Goal: Task Accomplishment & Management: Manage account settings

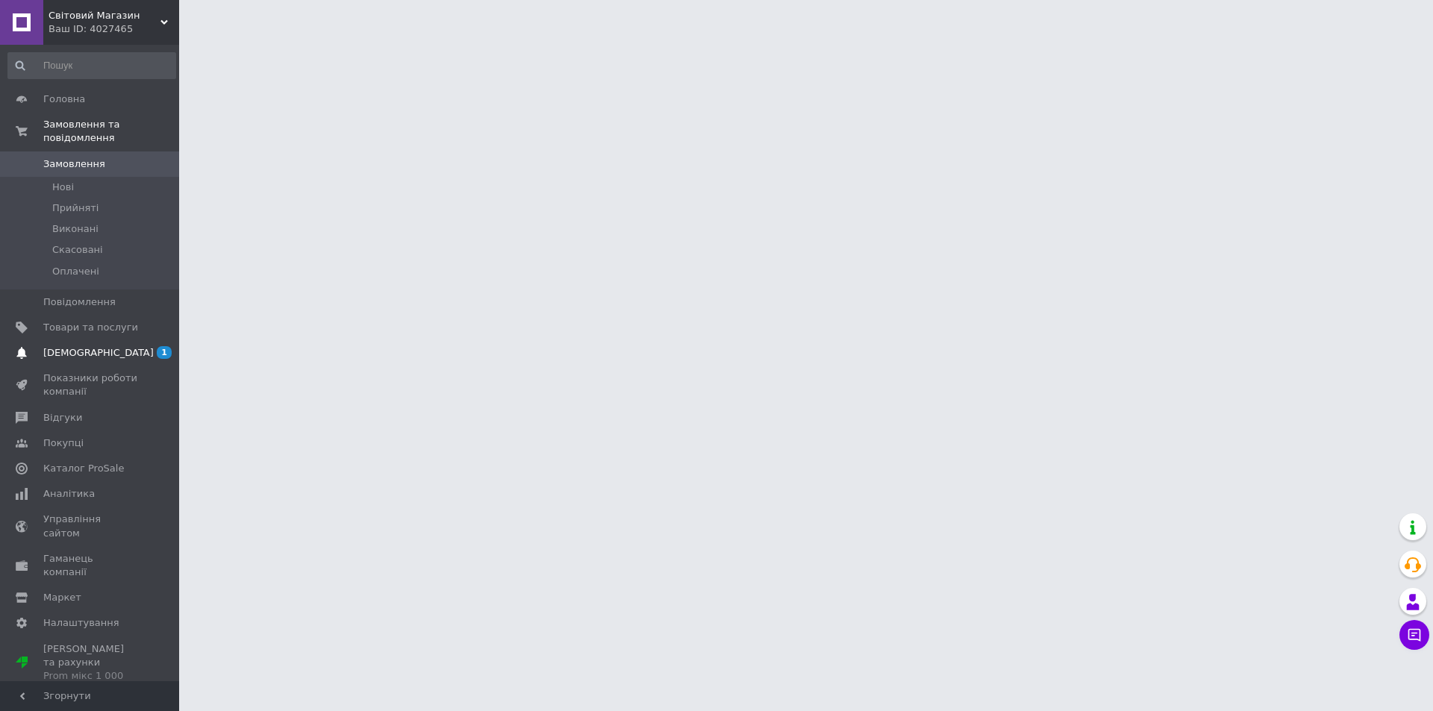
click at [44, 346] on span "[DEMOGRAPHIC_DATA]" at bounding box center [98, 352] width 110 height 13
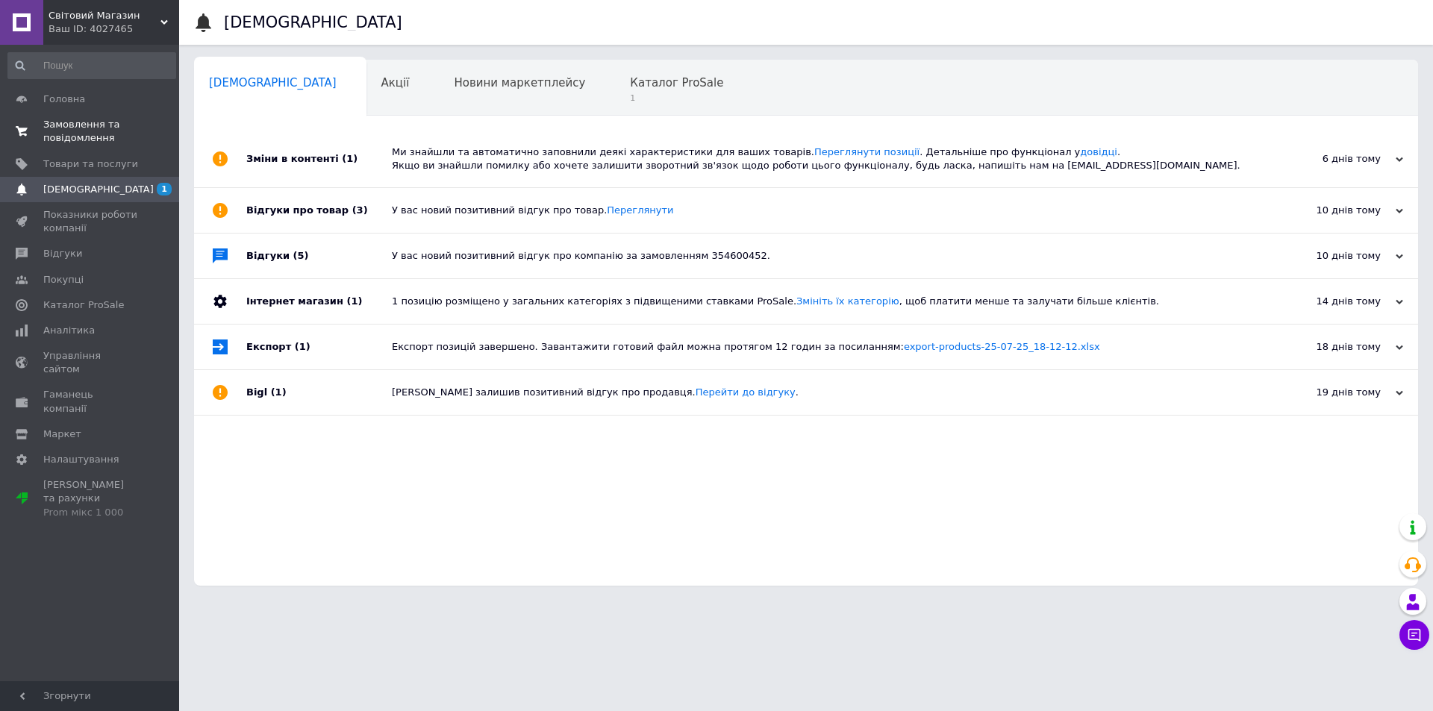
click at [85, 119] on span "Замовлення та повідомлення" at bounding box center [90, 131] width 95 height 27
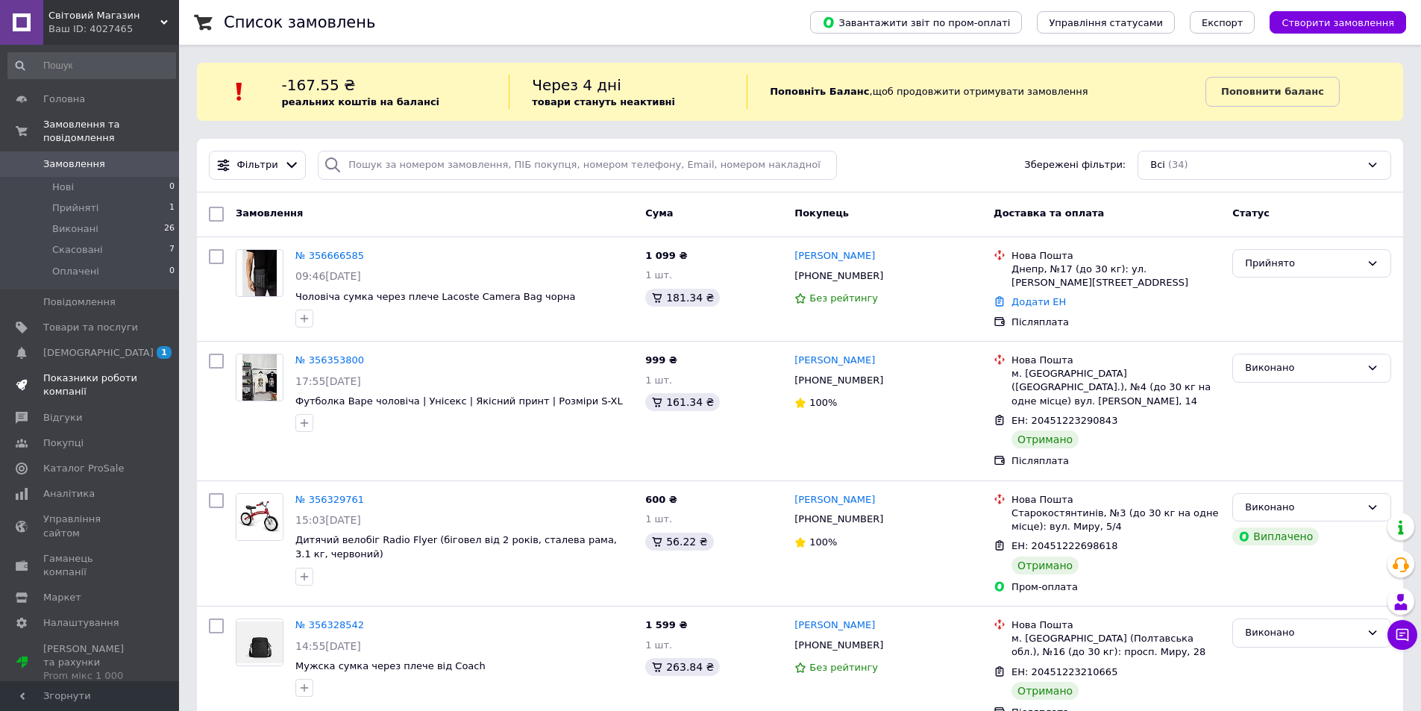
click at [79, 372] on span "Показники роботи компанії" at bounding box center [90, 385] width 95 height 27
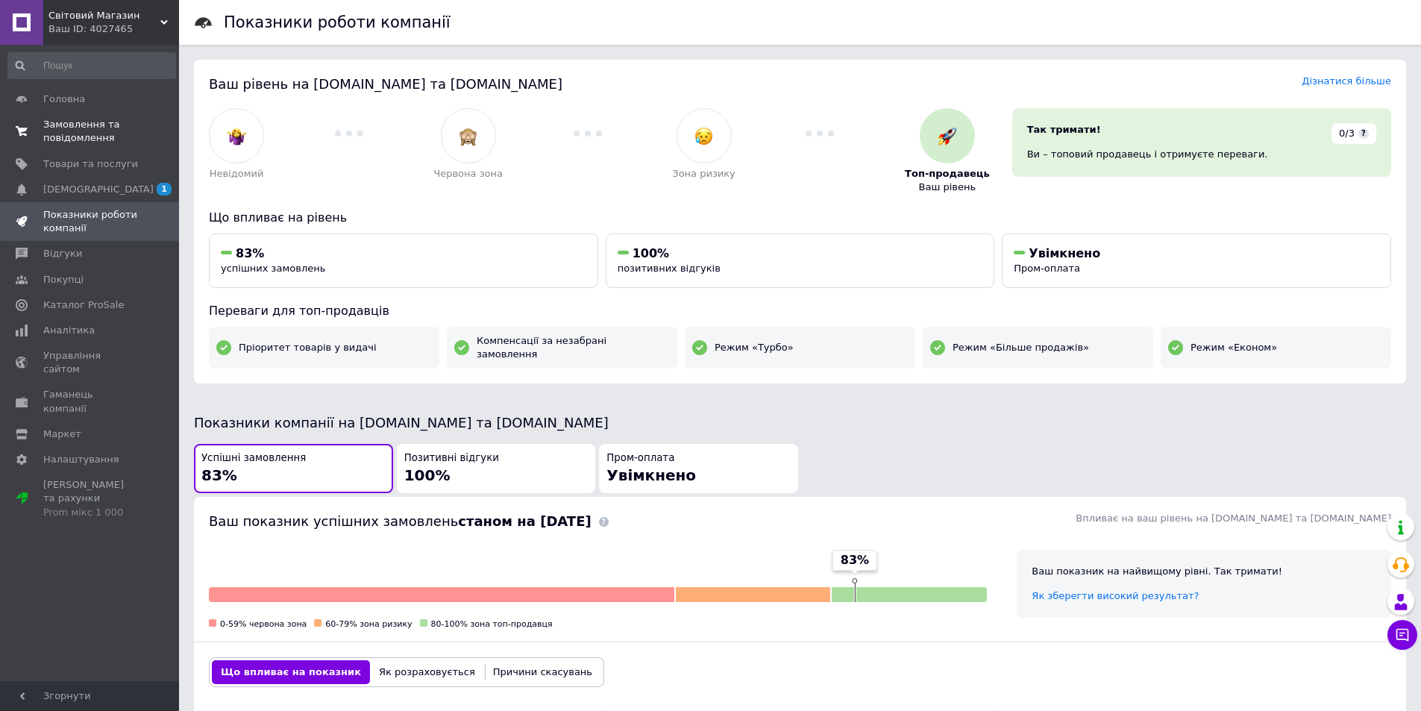
click at [78, 125] on span "Замовлення та повідомлення" at bounding box center [90, 131] width 95 height 27
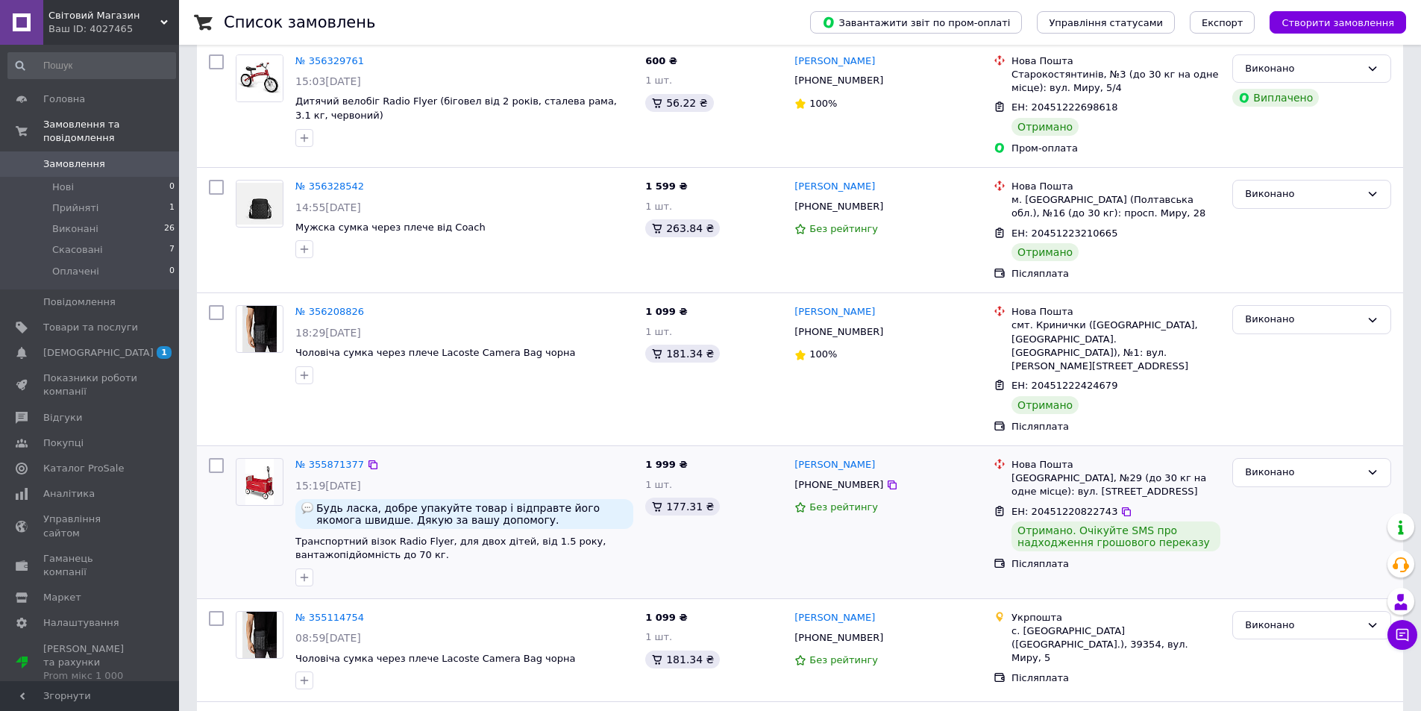
scroll to position [448, 0]
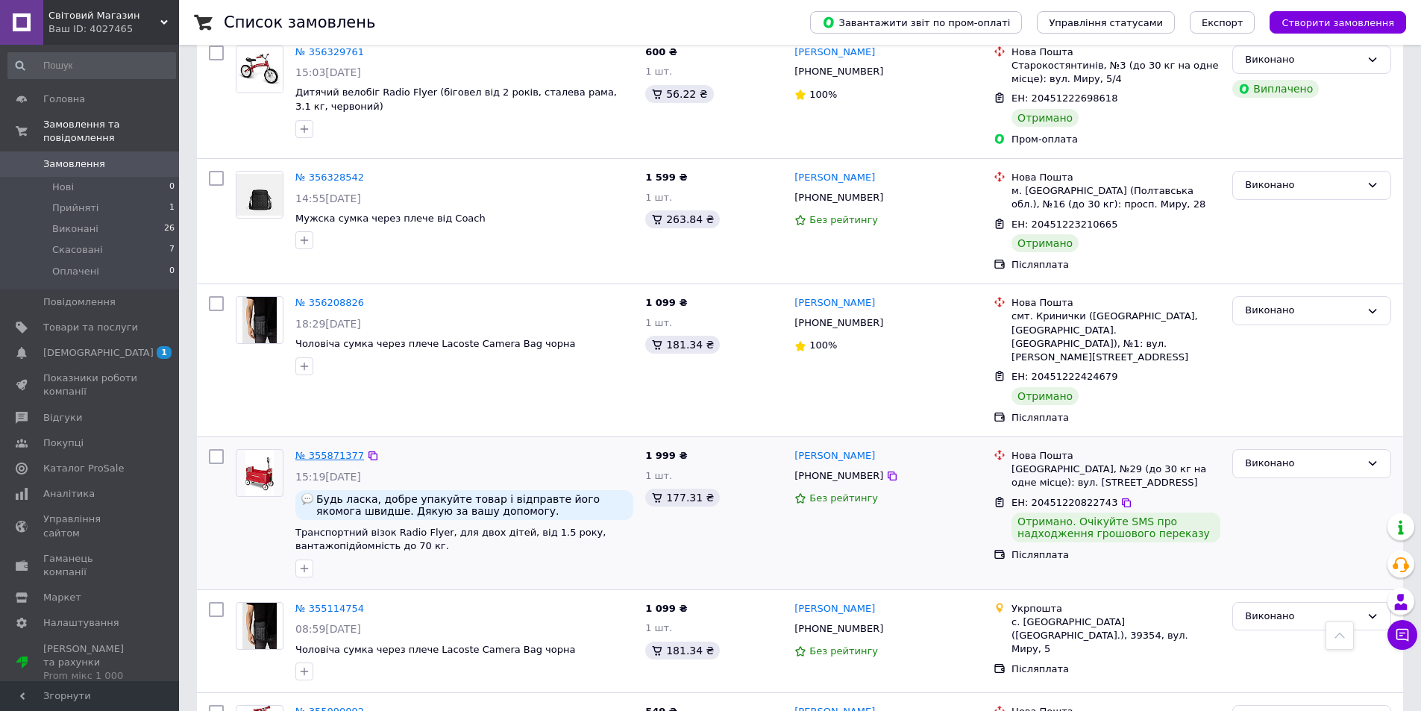
click at [347, 450] on link "№ 355871377" at bounding box center [329, 455] width 69 height 11
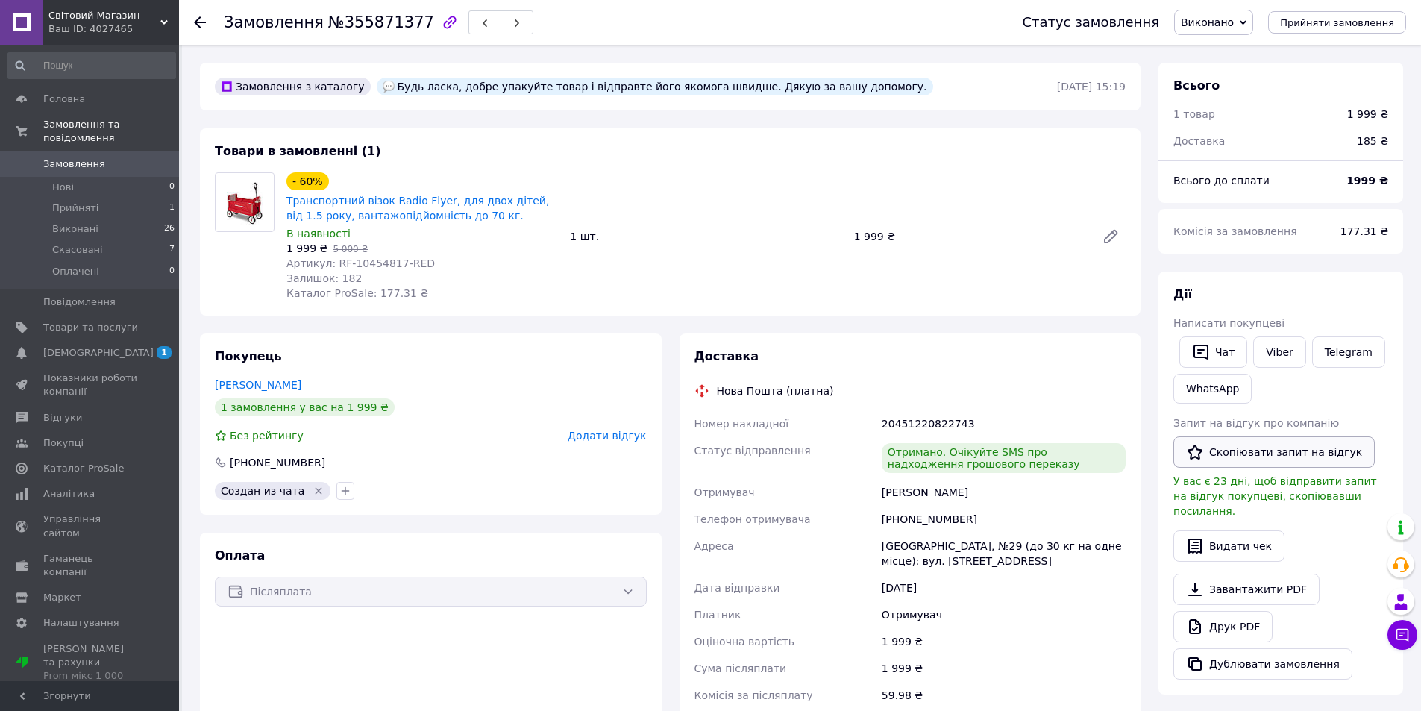
click at [1277, 449] on button "Скопіювати запит на відгук" at bounding box center [1274, 451] width 201 height 31
click at [71, 346] on span "[DEMOGRAPHIC_DATA]" at bounding box center [98, 352] width 110 height 13
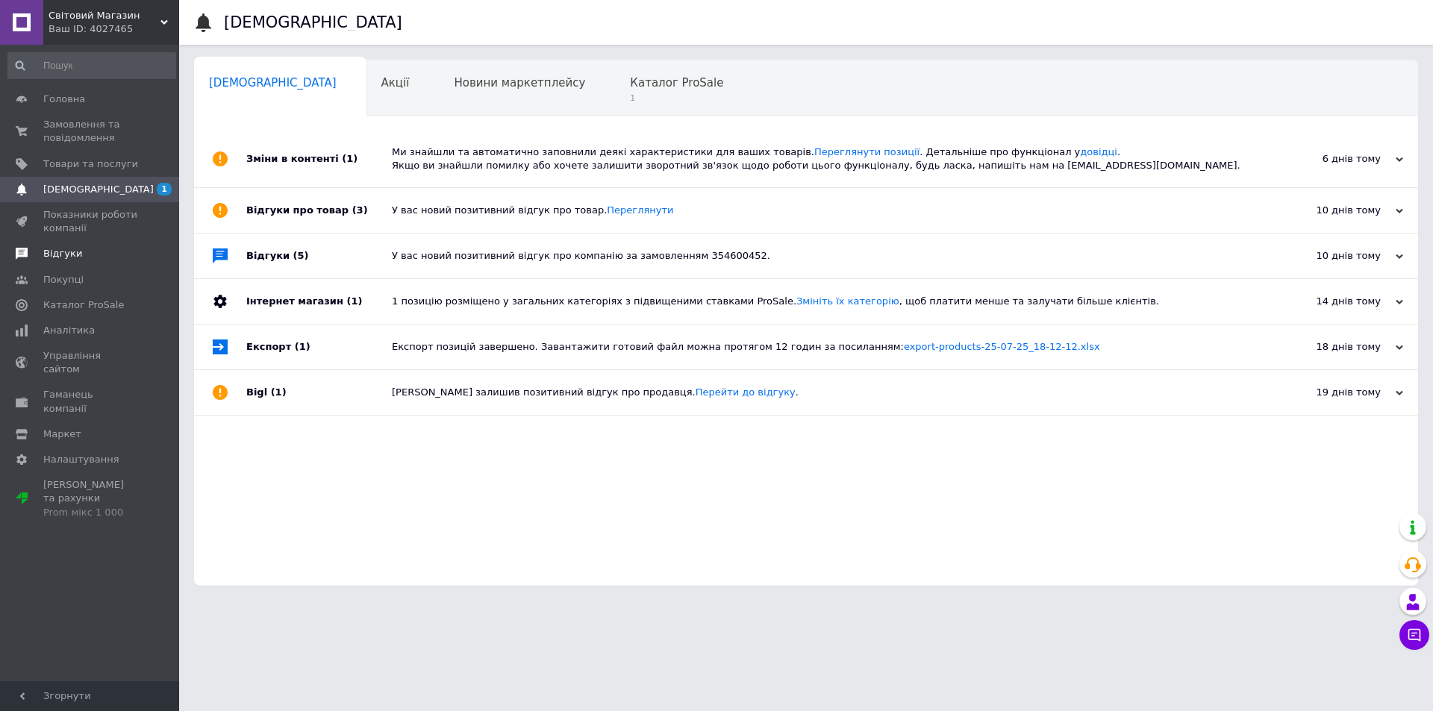
click at [66, 251] on span "Відгуки" at bounding box center [62, 253] width 39 height 13
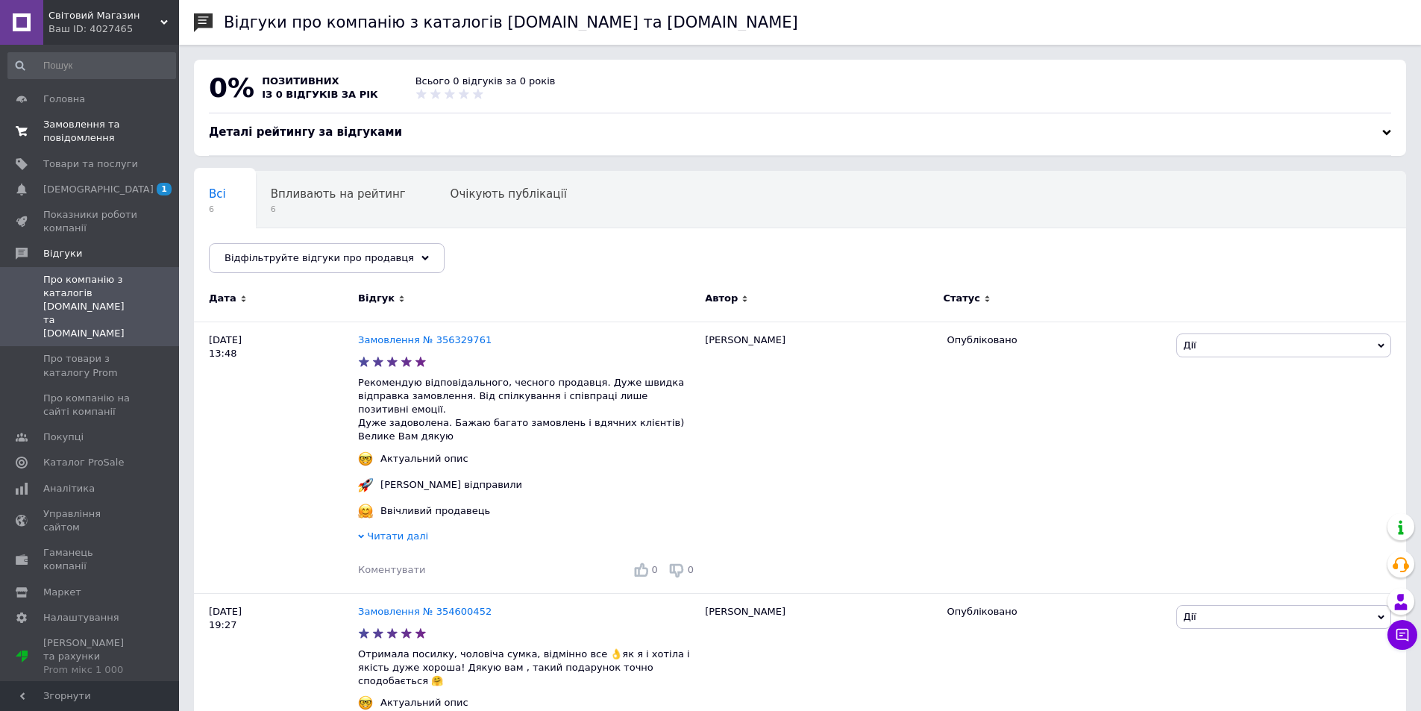
click at [69, 131] on span "Замовлення та повідомлення" at bounding box center [90, 131] width 95 height 27
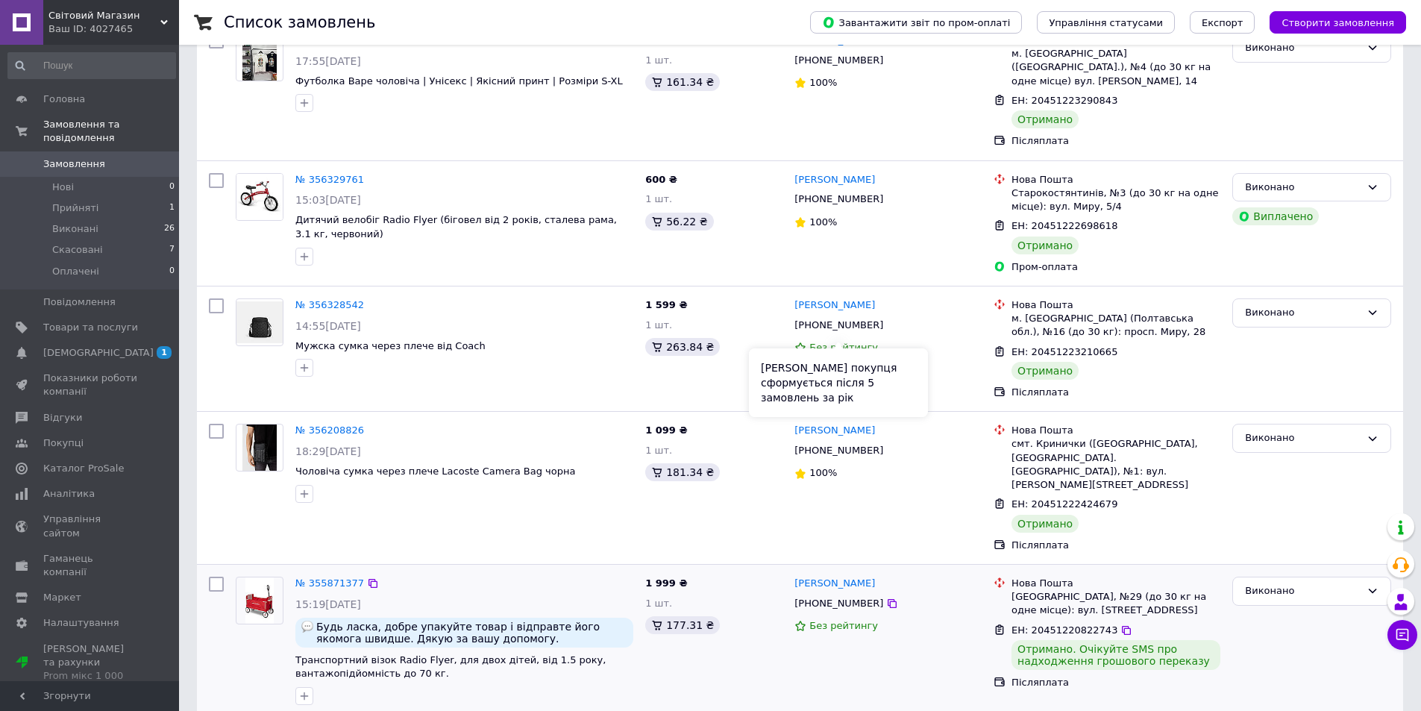
scroll to position [373, 0]
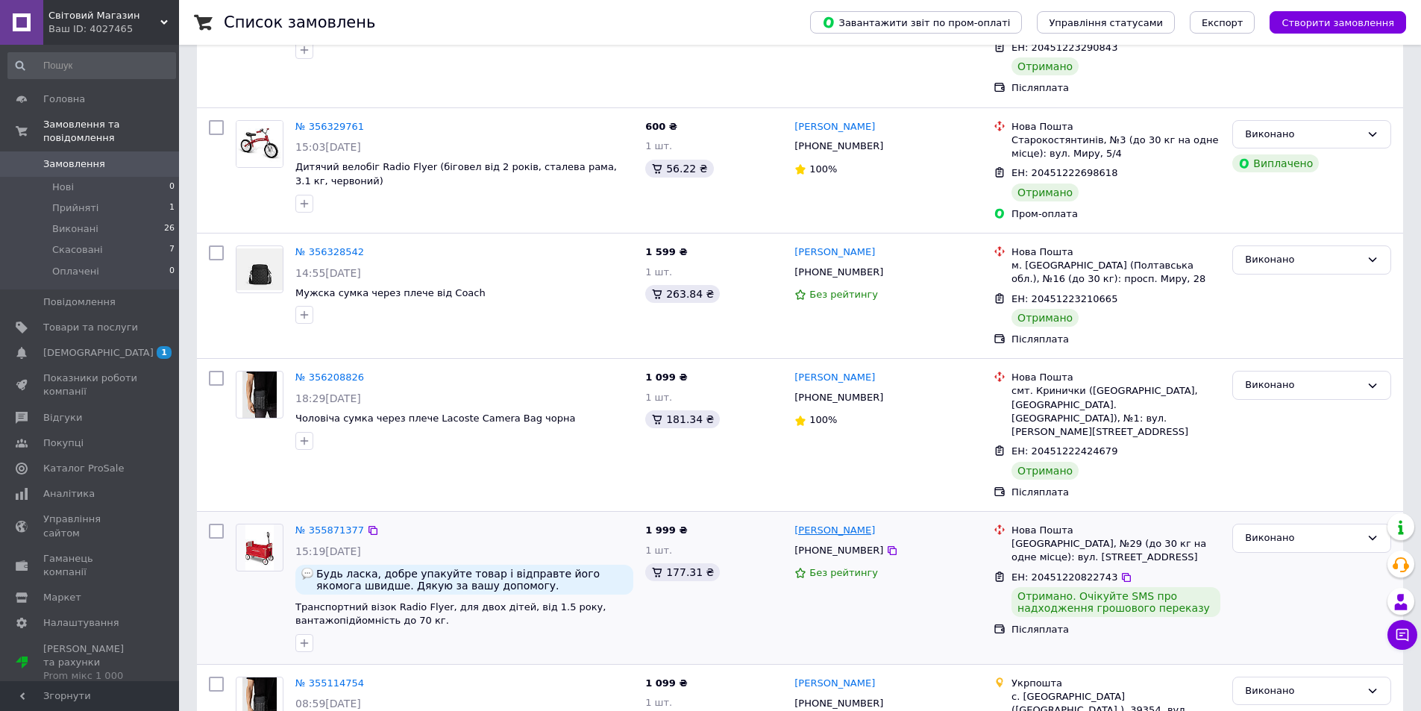
click at [819, 524] on link "[PERSON_NAME]" at bounding box center [835, 531] width 81 height 14
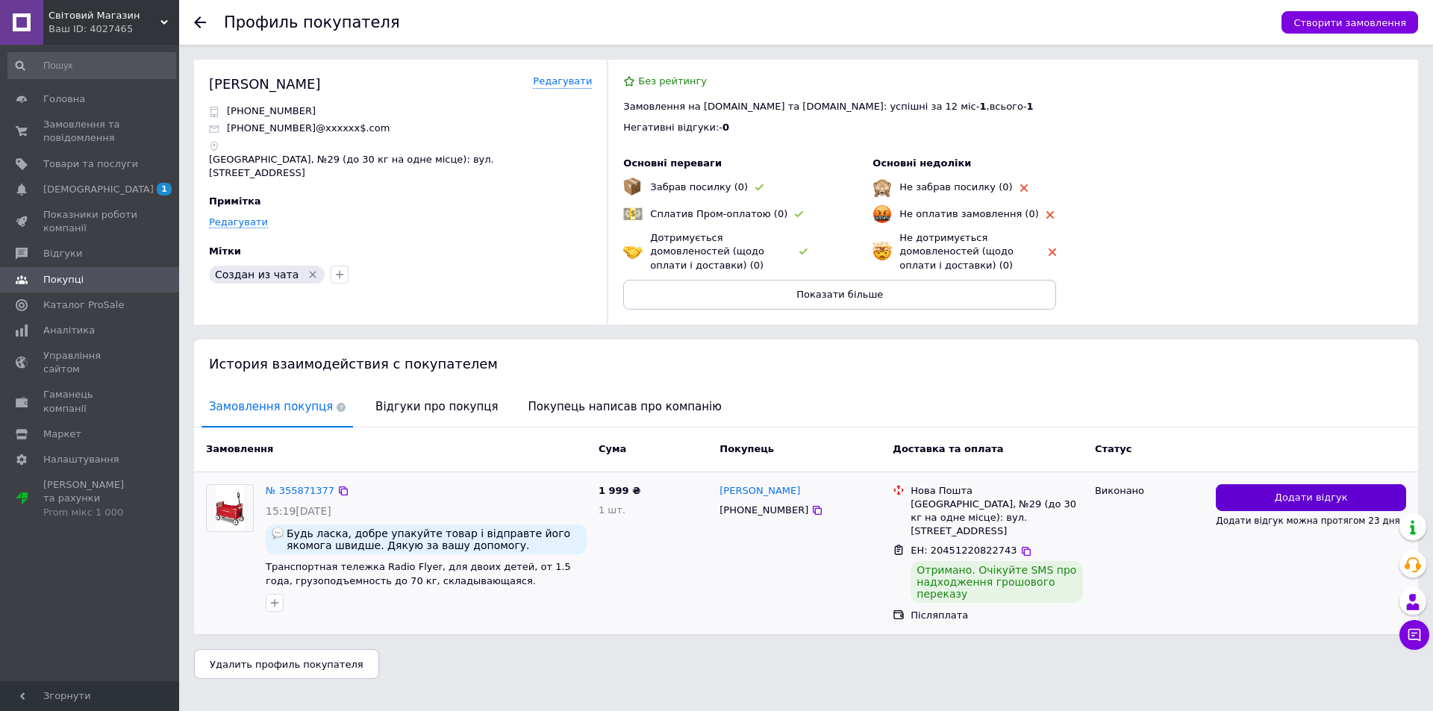
click at [1256, 495] on button "Додати відгук" at bounding box center [1310, 498] width 190 height 28
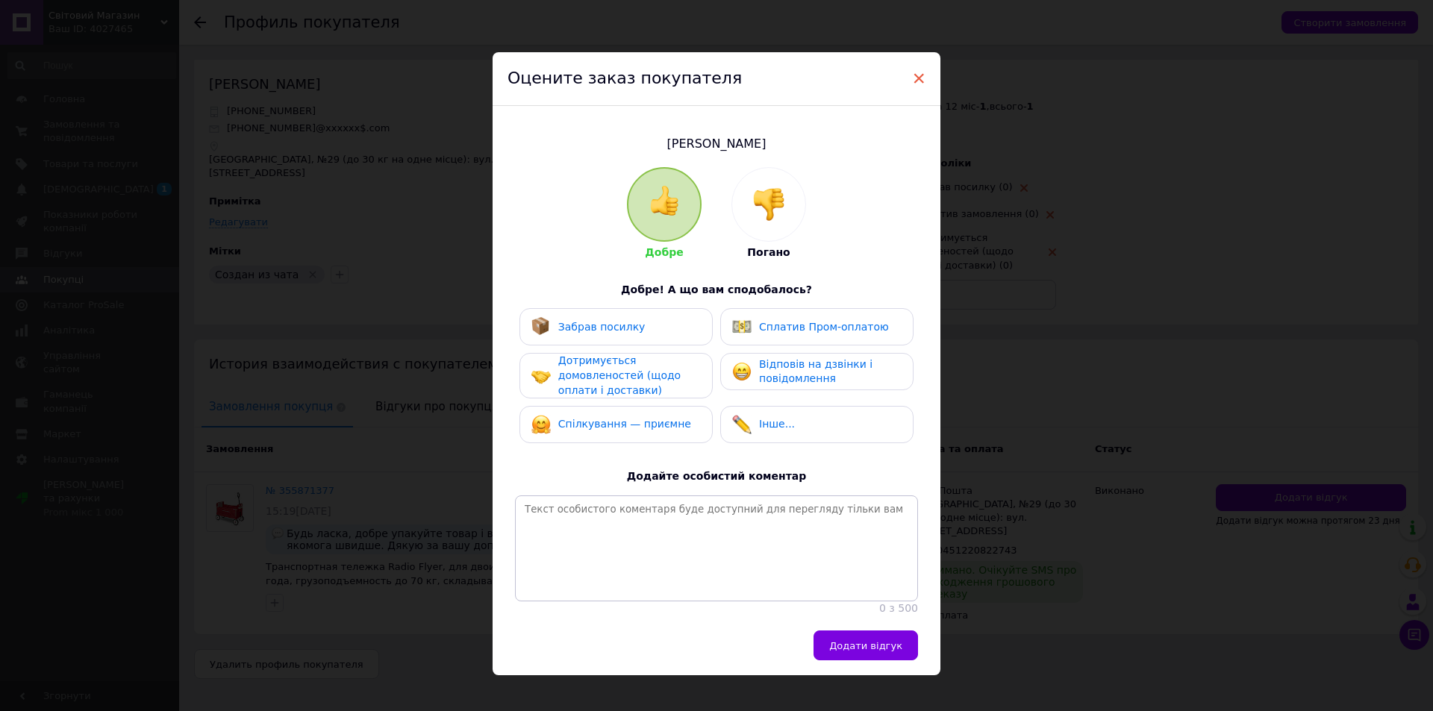
click at [916, 78] on span "×" at bounding box center [918, 78] width 13 height 25
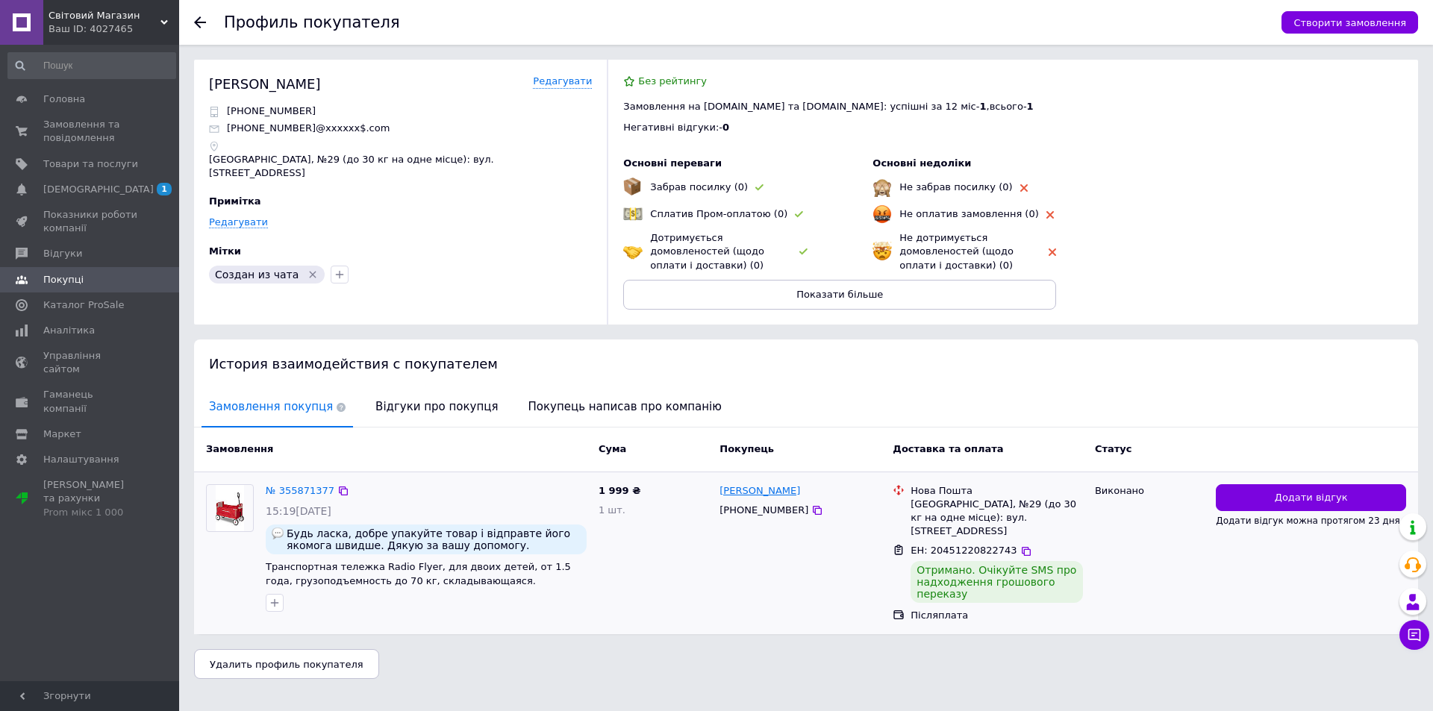
click at [743, 492] on link "[PERSON_NAME]" at bounding box center [759, 491] width 81 height 14
click at [205, 23] on use at bounding box center [200, 22] width 12 height 12
click at [430, 410] on span "Відгуки про покупця" at bounding box center [436, 407] width 137 height 38
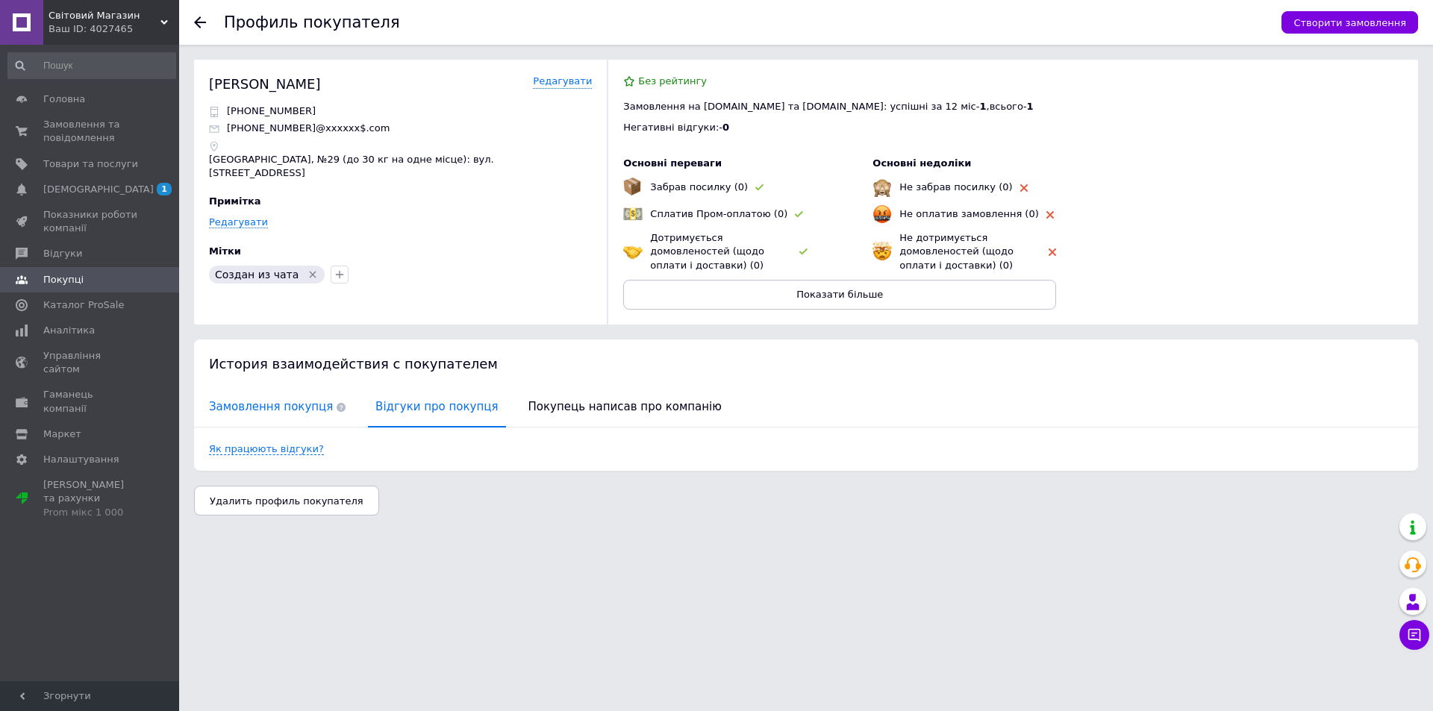
click at [250, 410] on span "Замовлення покупця" at bounding box center [276, 407] width 151 height 38
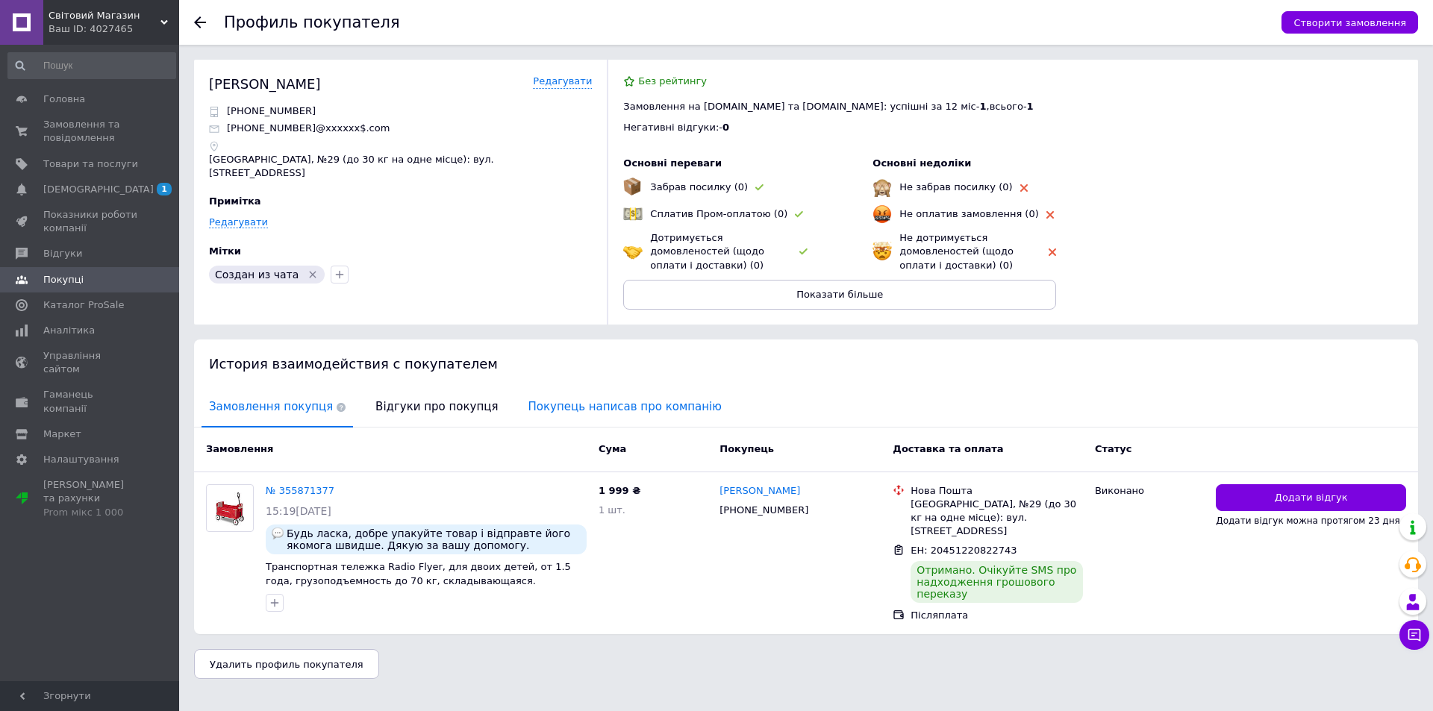
click at [574, 413] on span "Покупець написав про компанію" at bounding box center [625, 407] width 208 height 38
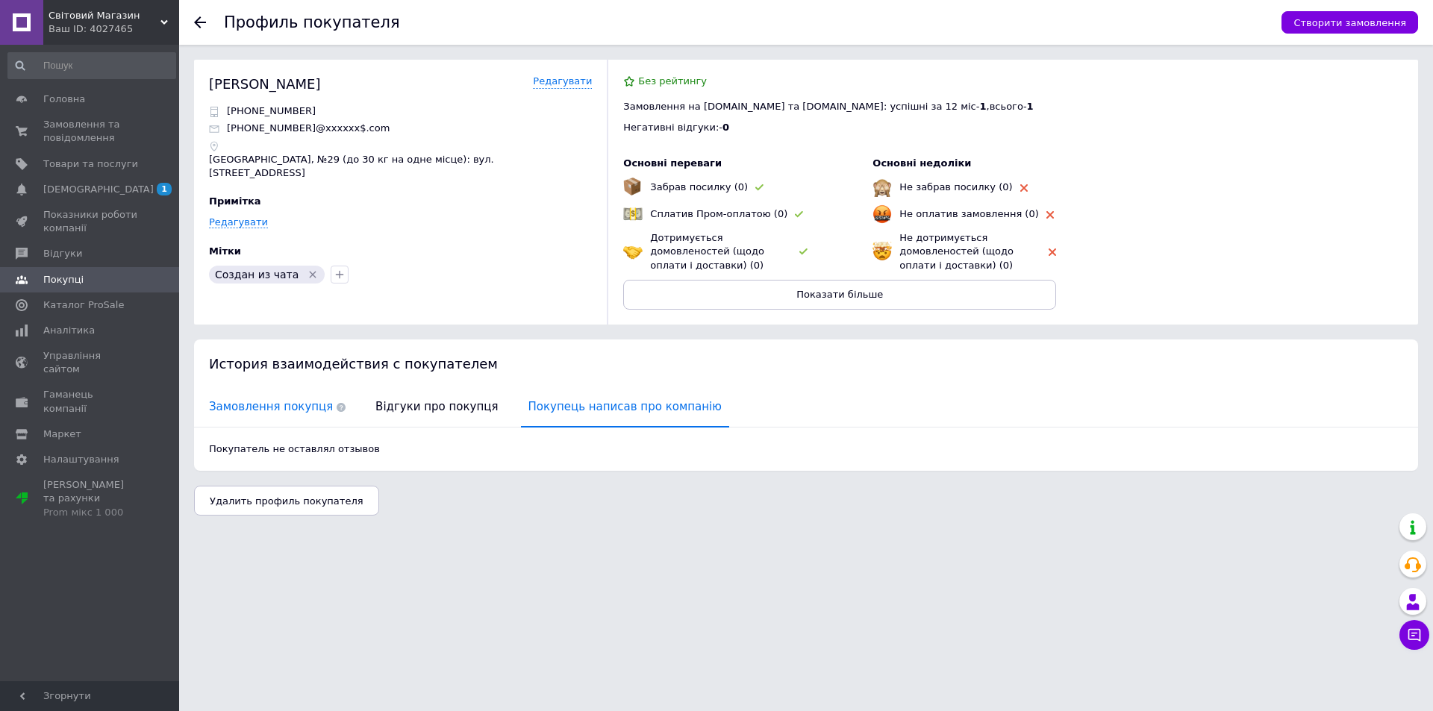
click at [266, 411] on span "Замовлення покупця" at bounding box center [276, 407] width 151 height 38
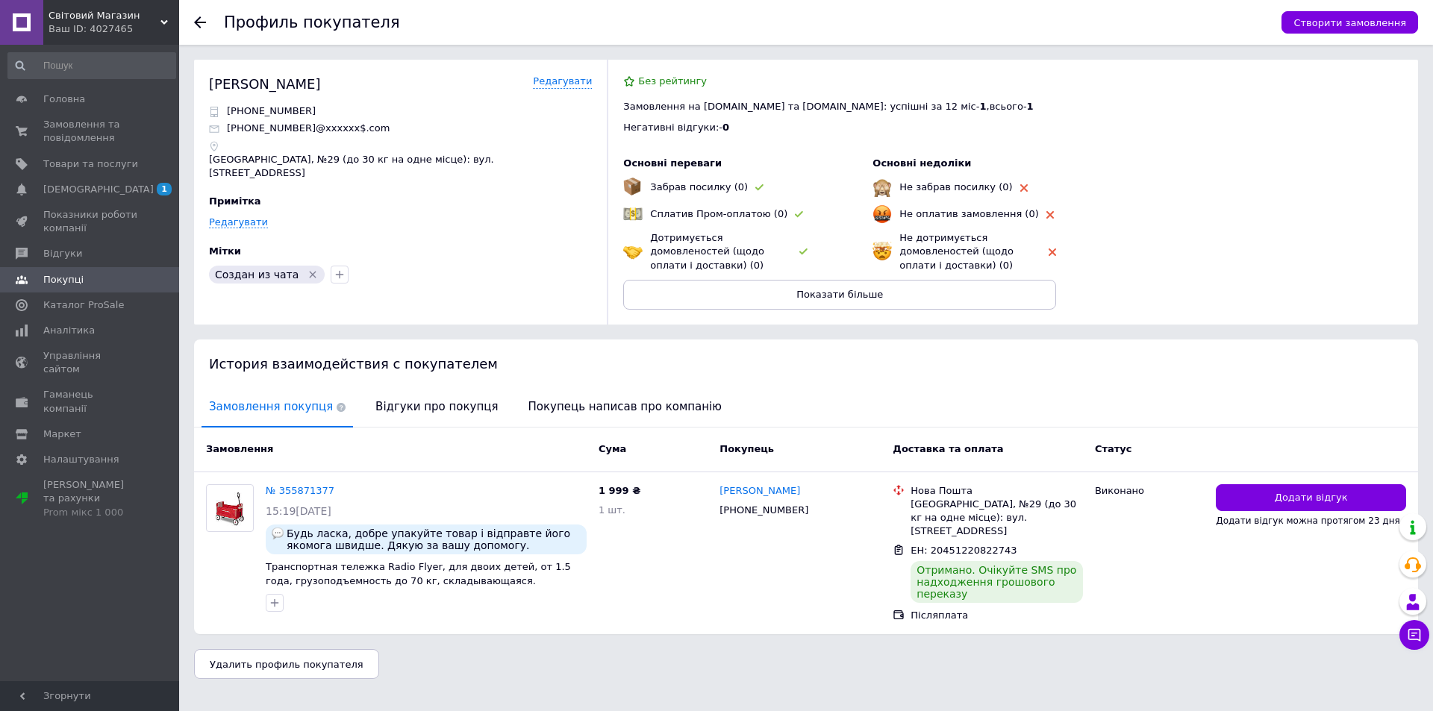
click at [201, 17] on icon at bounding box center [200, 22] width 12 height 12
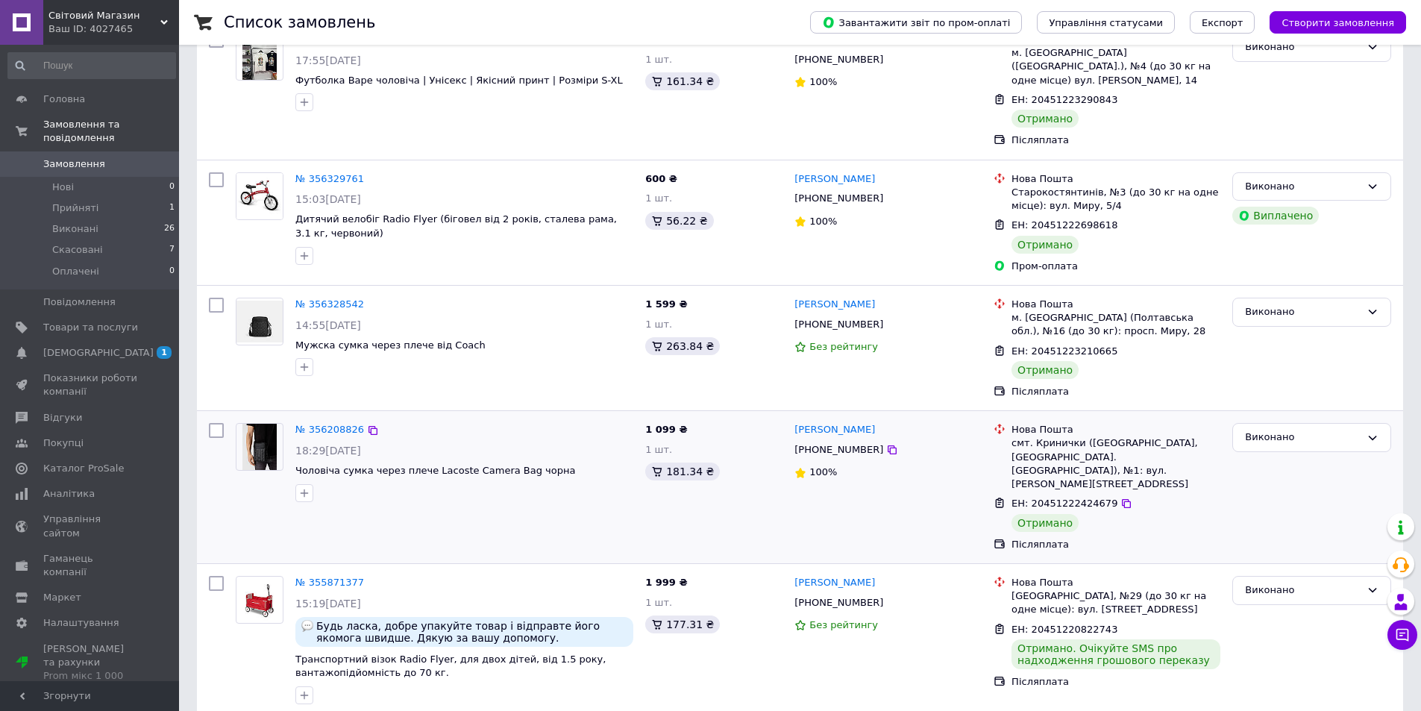
scroll to position [373, 0]
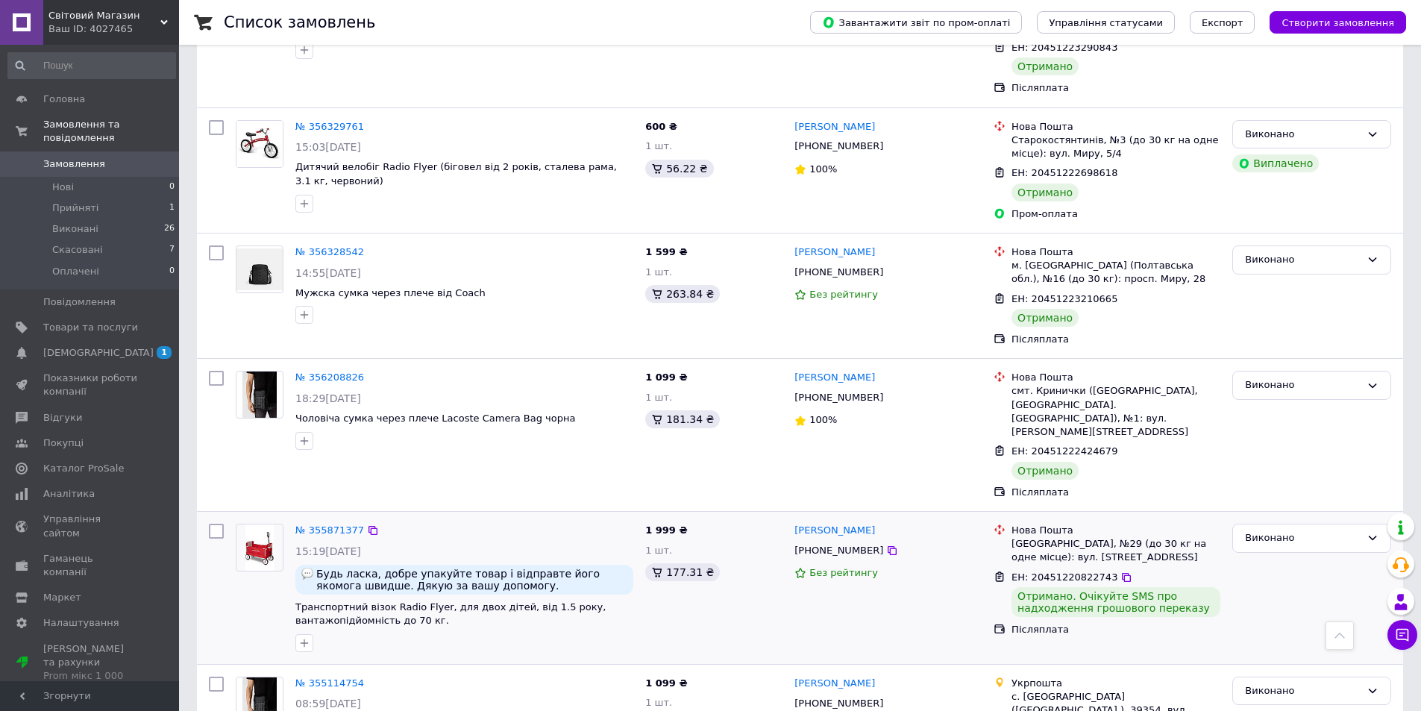
click at [339, 522] on div "№ 355871377" at bounding box center [330, 530] width 72 height 17
click at [335, 525] on link "№ 355871377" at bounding box center [329, 530] width 69 height 11
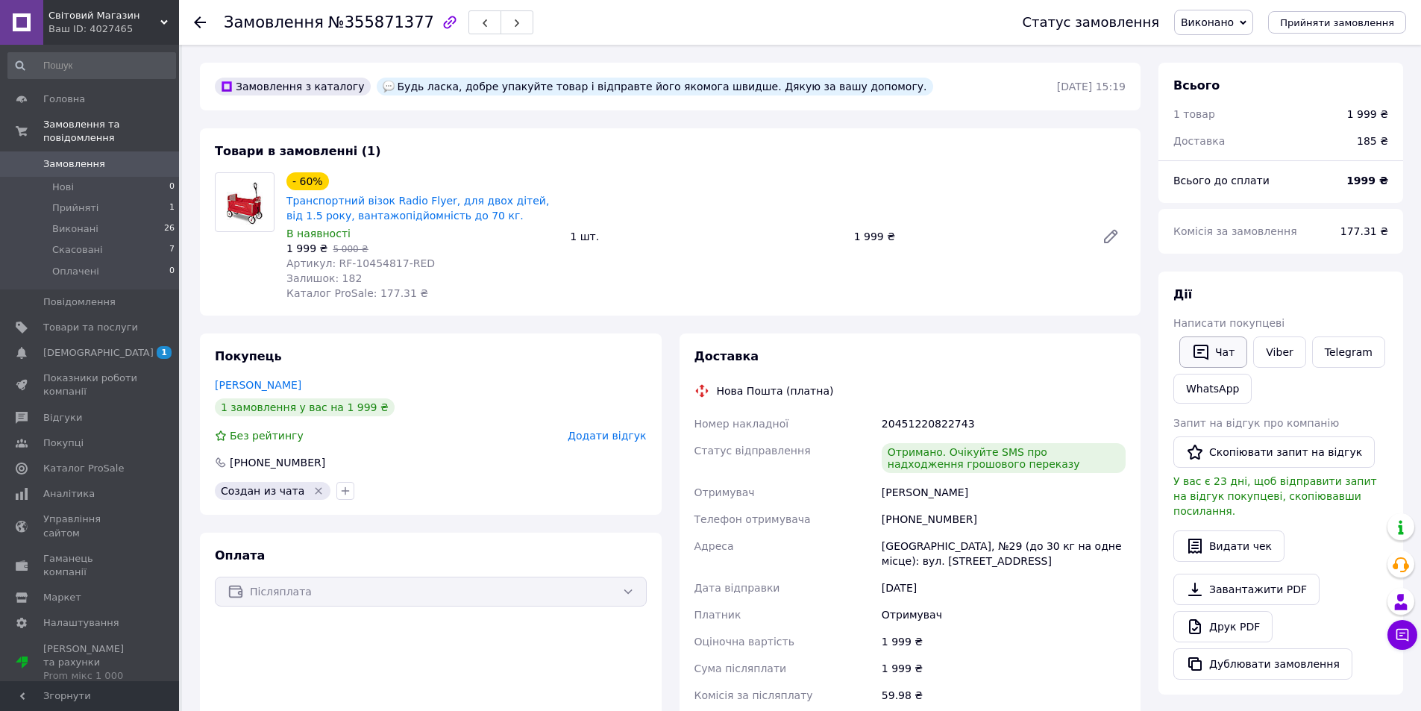
click at [1218, 343] on button "Чат" at bounding box center [1214, 352] width 68 height 31
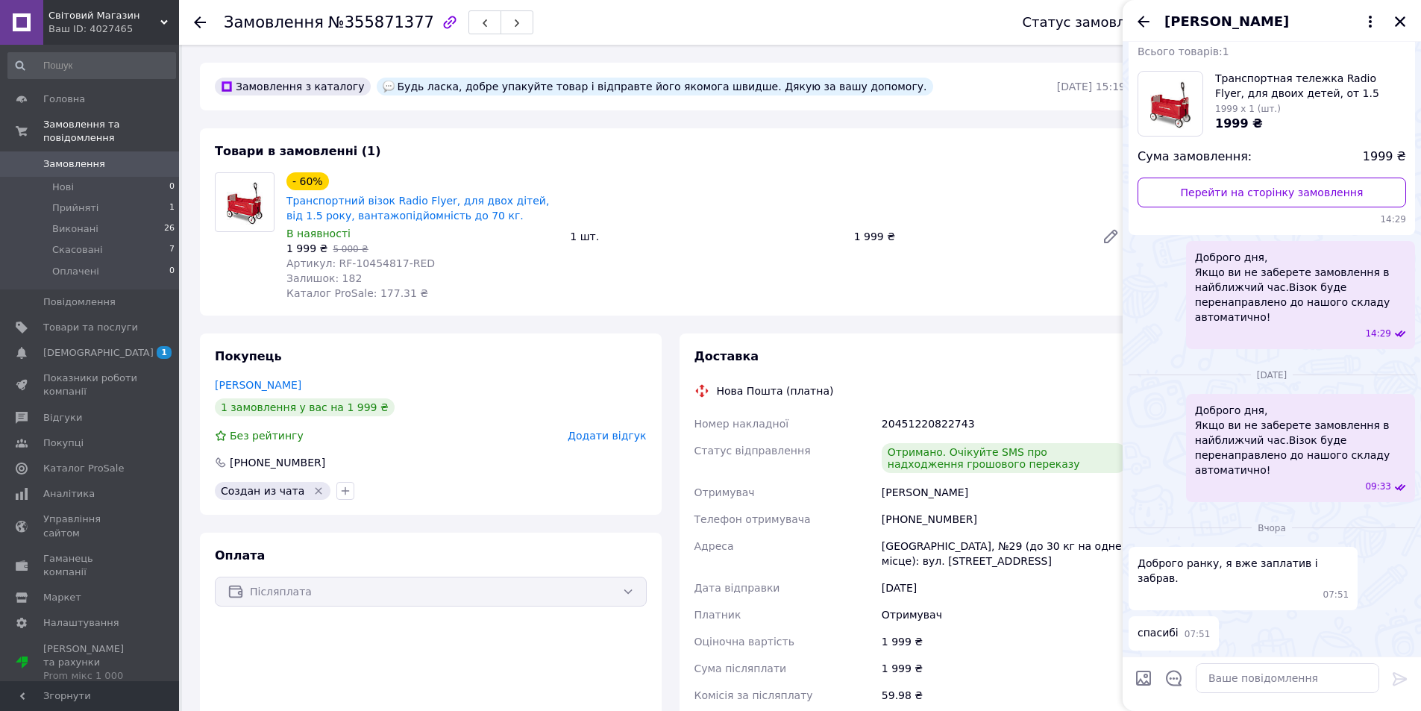
scroll to position [1975, 0]
click at [1231, 675] on textarea at bounding box center [1288, 678] width 184 height 30
type textarea "д"
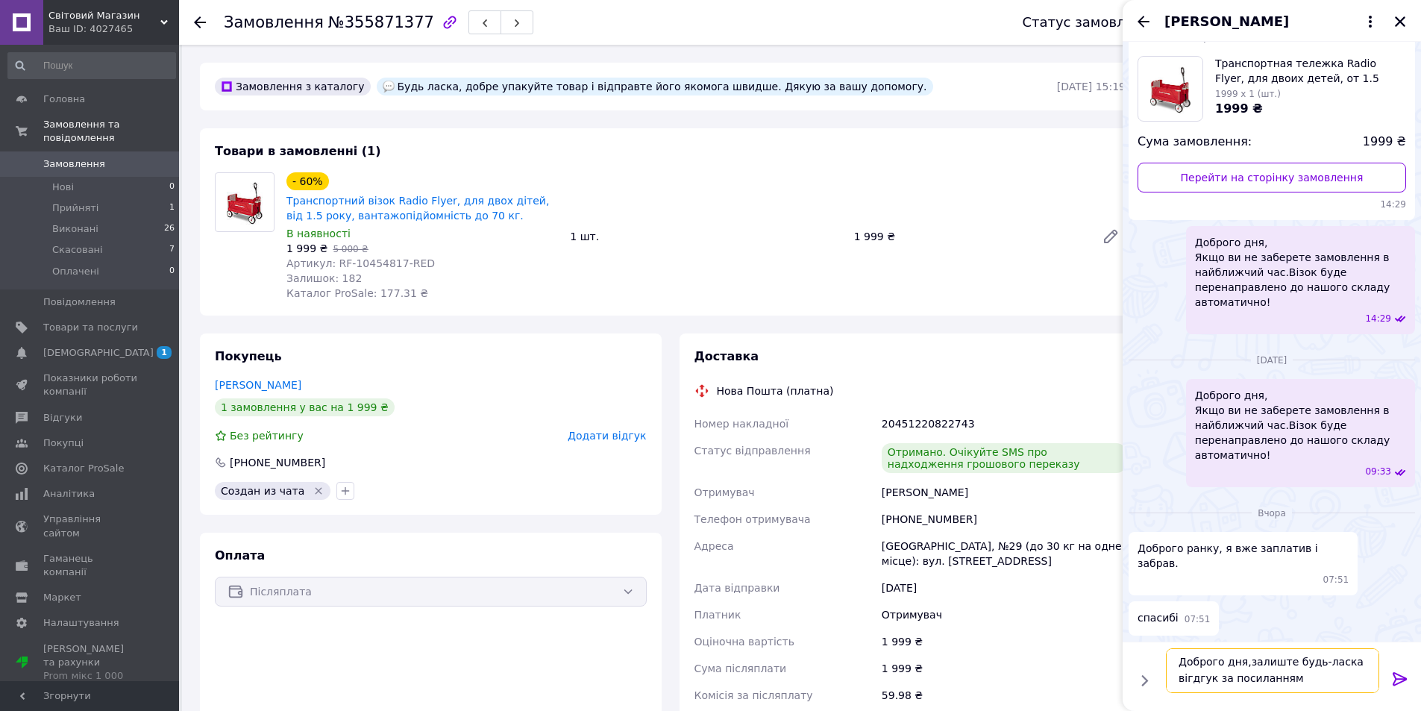
paste textarea "[URL][DOMAIN_NAME]"
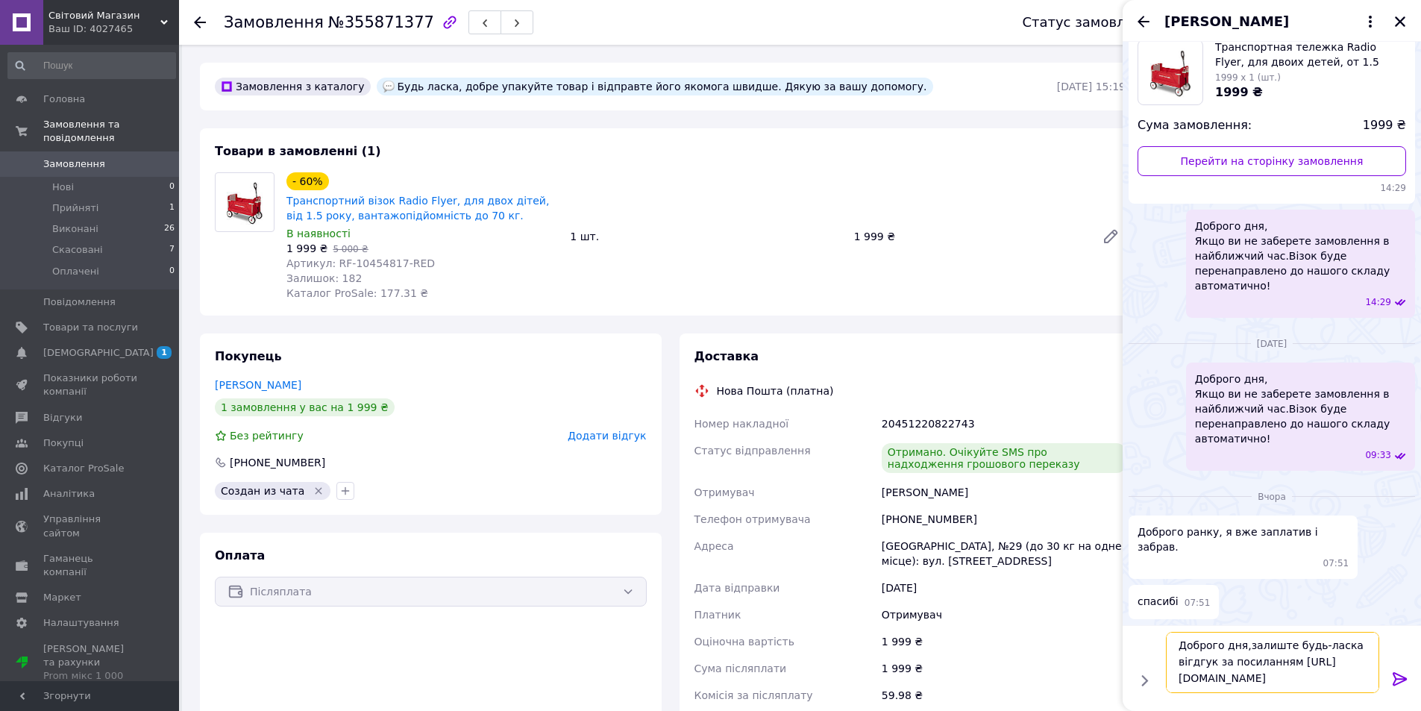
click at [1257, 663] on textarea "Доброго дня,залиште будь-ласка вігдгук за посиланням [URL][DOMAIN_NAME]" at bounding box center [1272, 662] width 213 height 61
drag, startPoint x: 1257, startPoint y: 663, endPoint x: 1314, endPoint y: 655, distance: 57.2
click at [1314, 655] on textarea "Доброго дня,залиште будь-ласка вігдгук за посиланням [URL][DOMAIN_NAME]" at bounding box center [1272, 662] width 213 height 61
type textarea "Доброго дня,залиште будь-ласка вігдгук за посиланням [URL][DOMAIN_NAME]"
click at [1403, 683] on icon at bounding box center [1401, 679] width 18 height 18
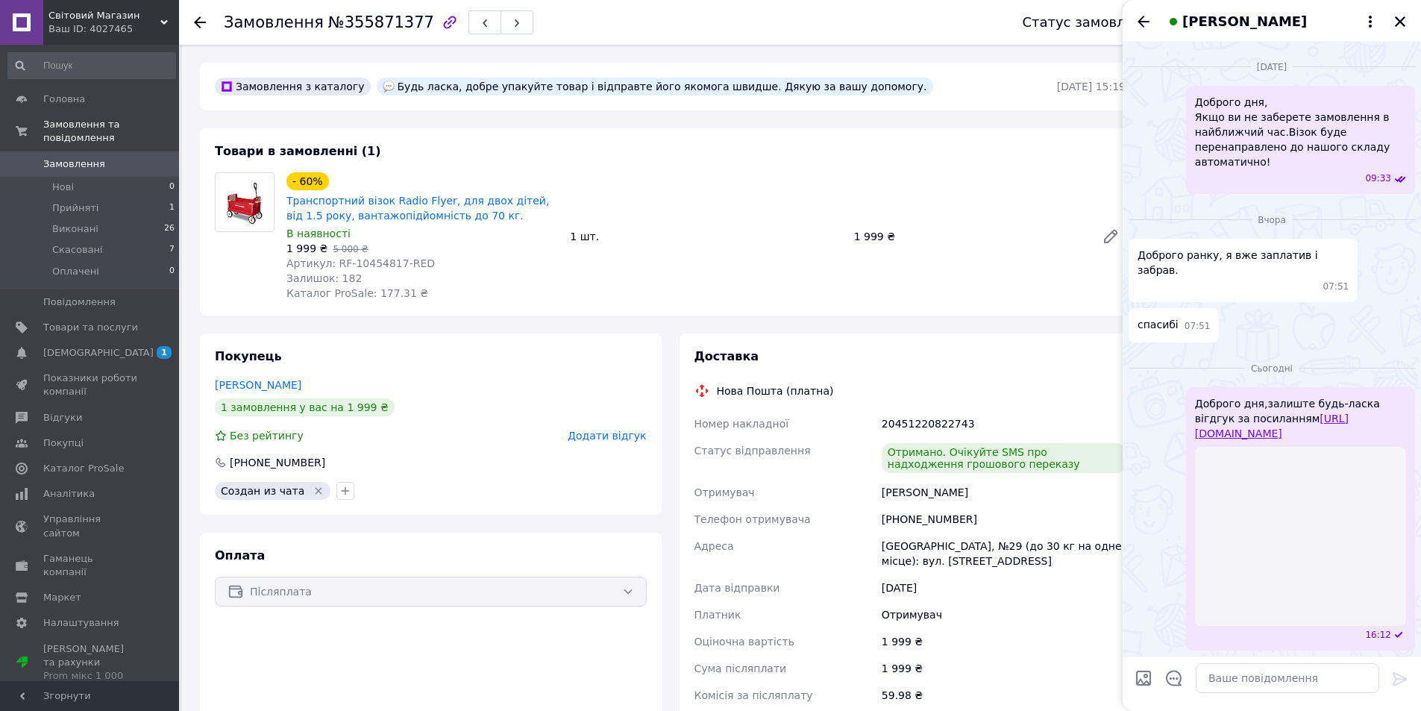
scroll to position [2194, 0]
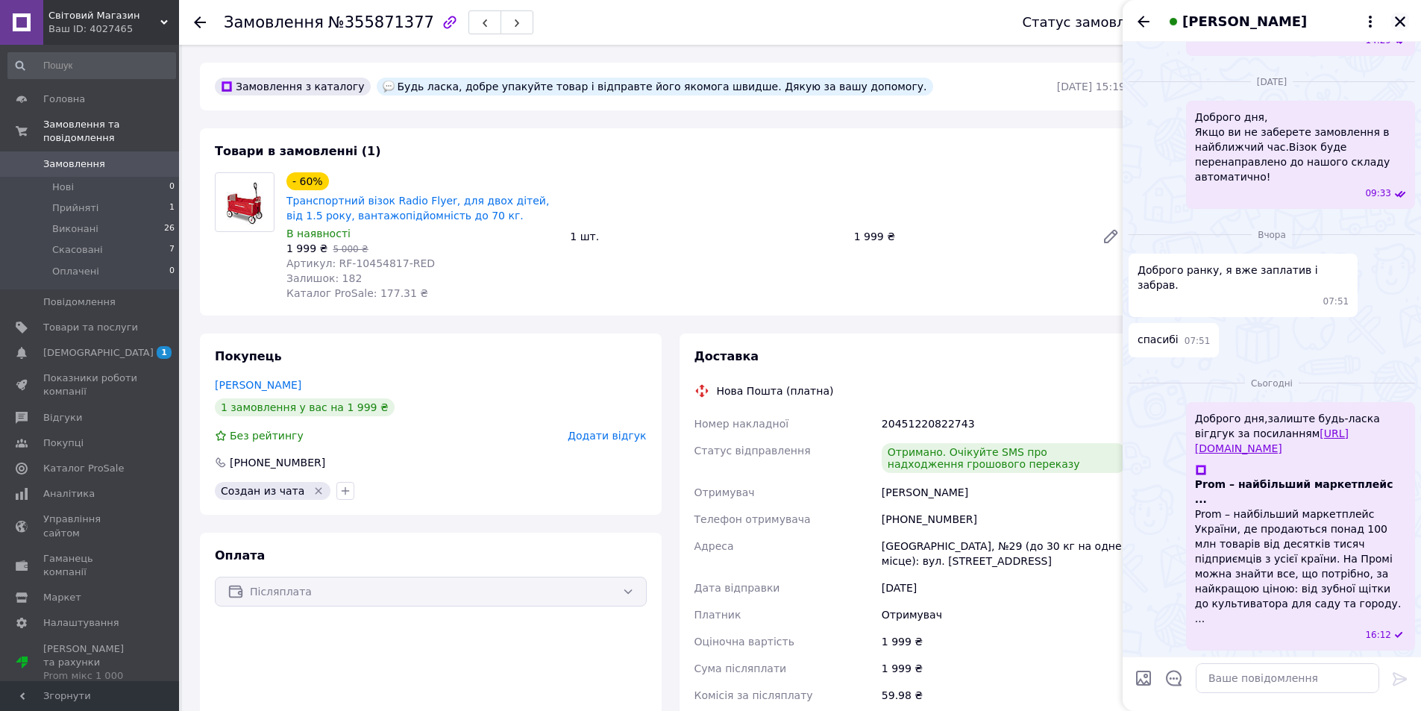
click at [1397, 24] on icon "Закрити" at bounding box center [1400, 21] width 10 height 10
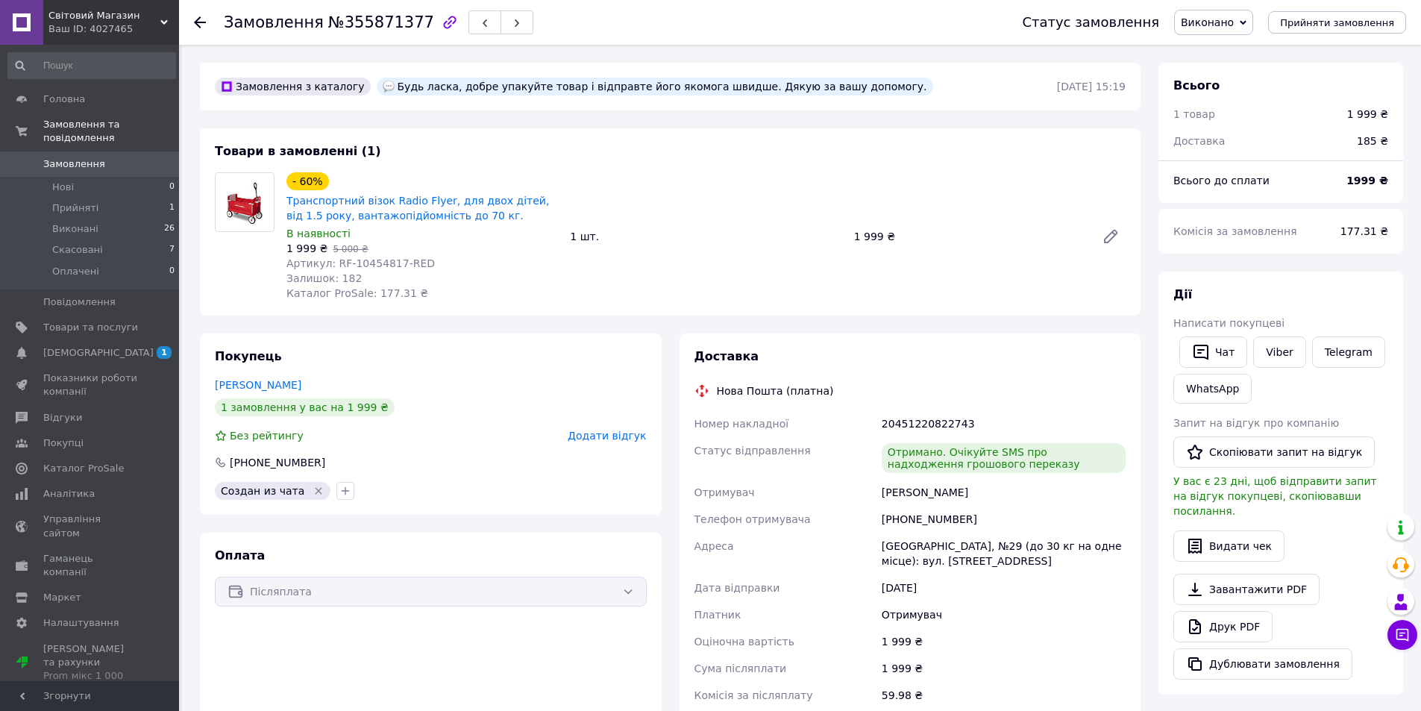
click at [200, 28] on div at bounding box center [200, 22] width 12 height 15
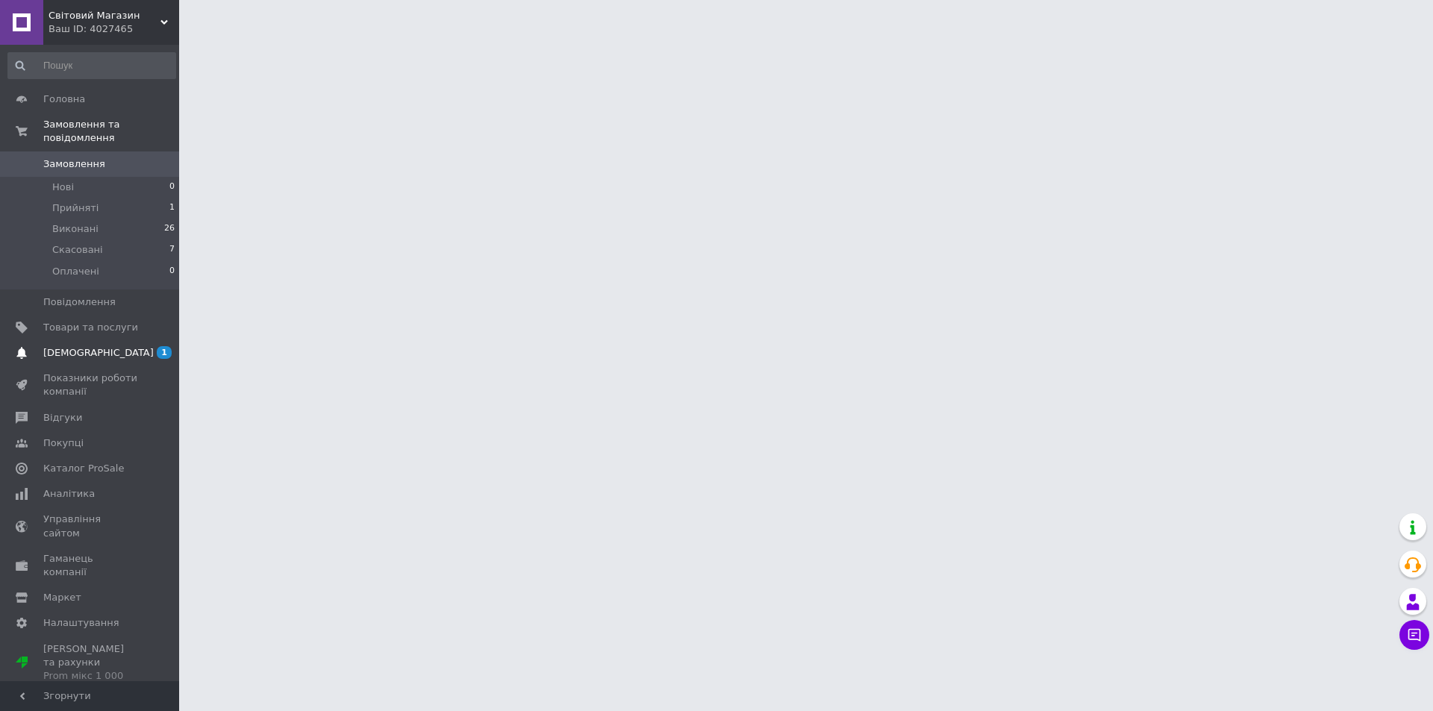
click at [98, 346] on span "[DEMOGRAPHIC_DATA]" at bounding box center [90, 352] width 95 height 13
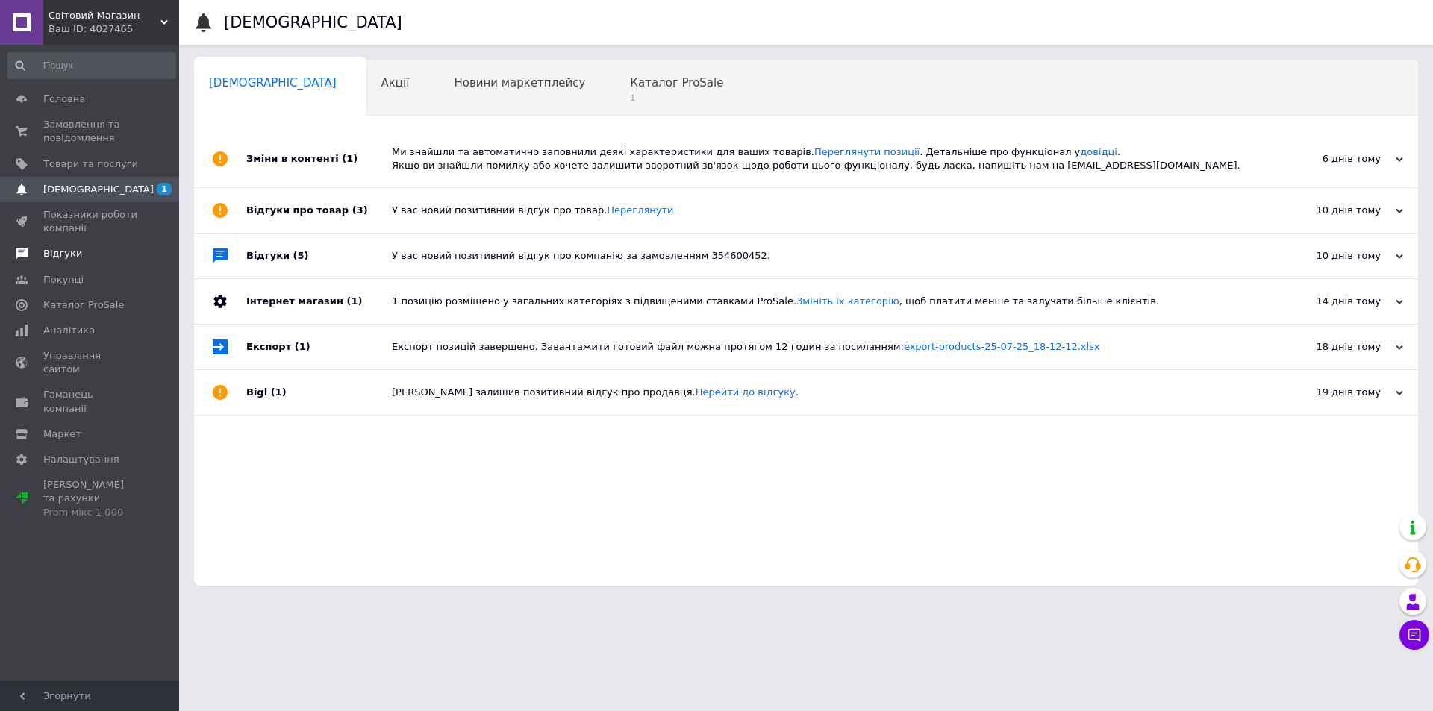
click at [57, 250] on span "Відгуки" at bounding box center [62, 253] width 39 height 13
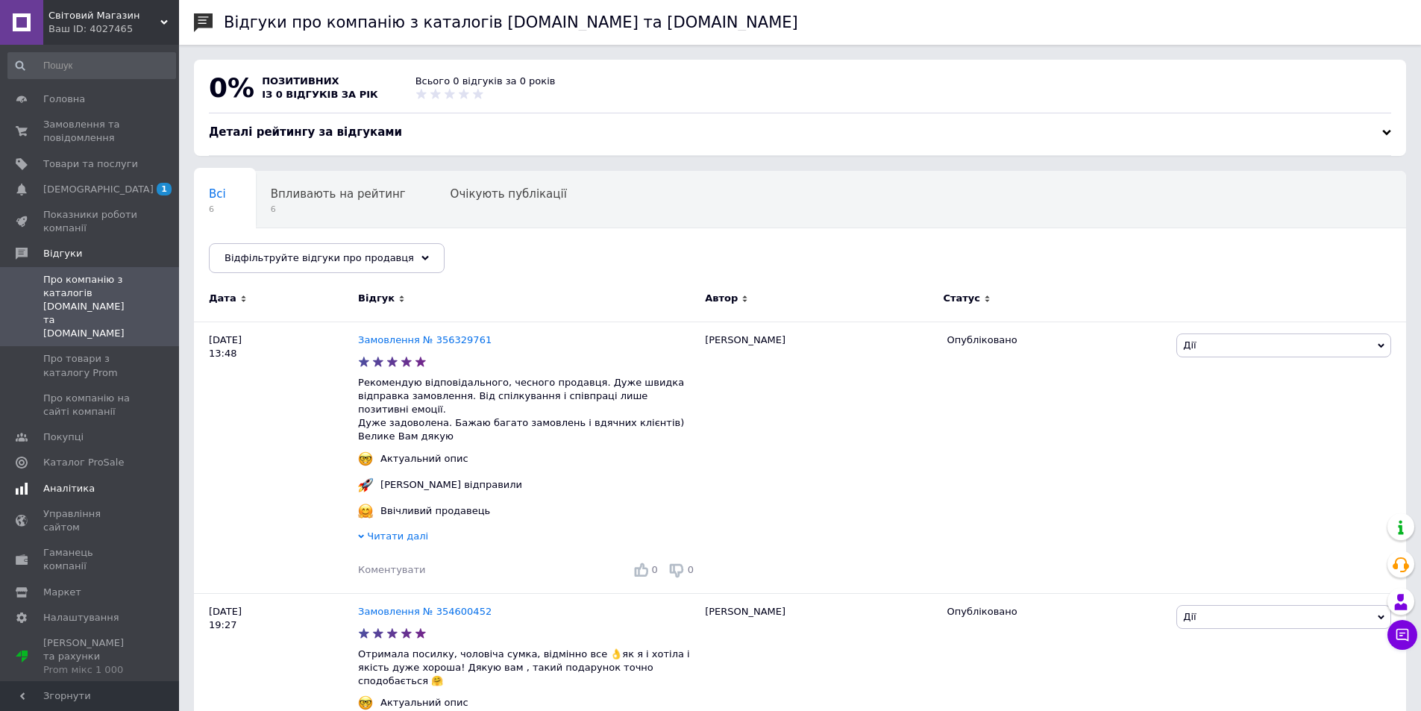
click at [83, 476] on link "Аналітика" at bounding box center [92, 488] width 184 height 25
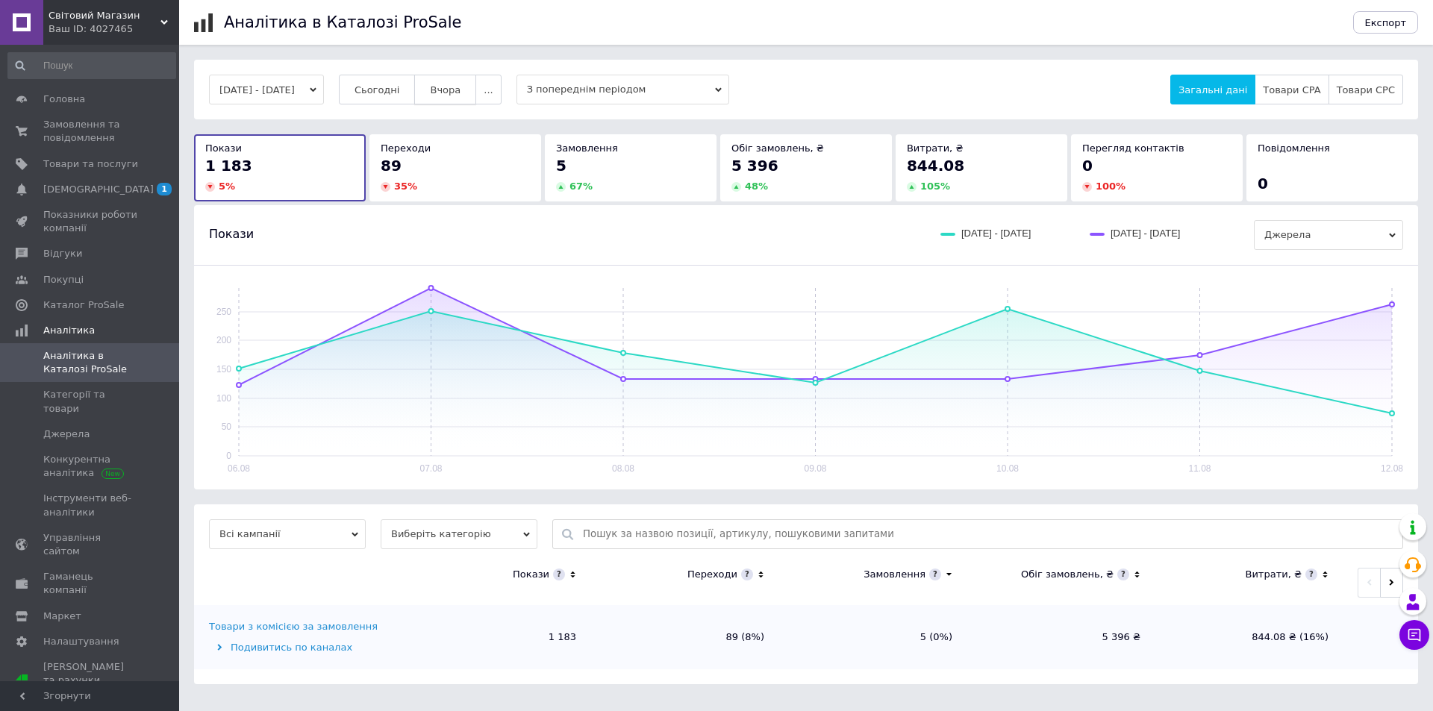
click at [460, 91] on span "Вчора" at bounding box center [445, 89] width 31 height 11
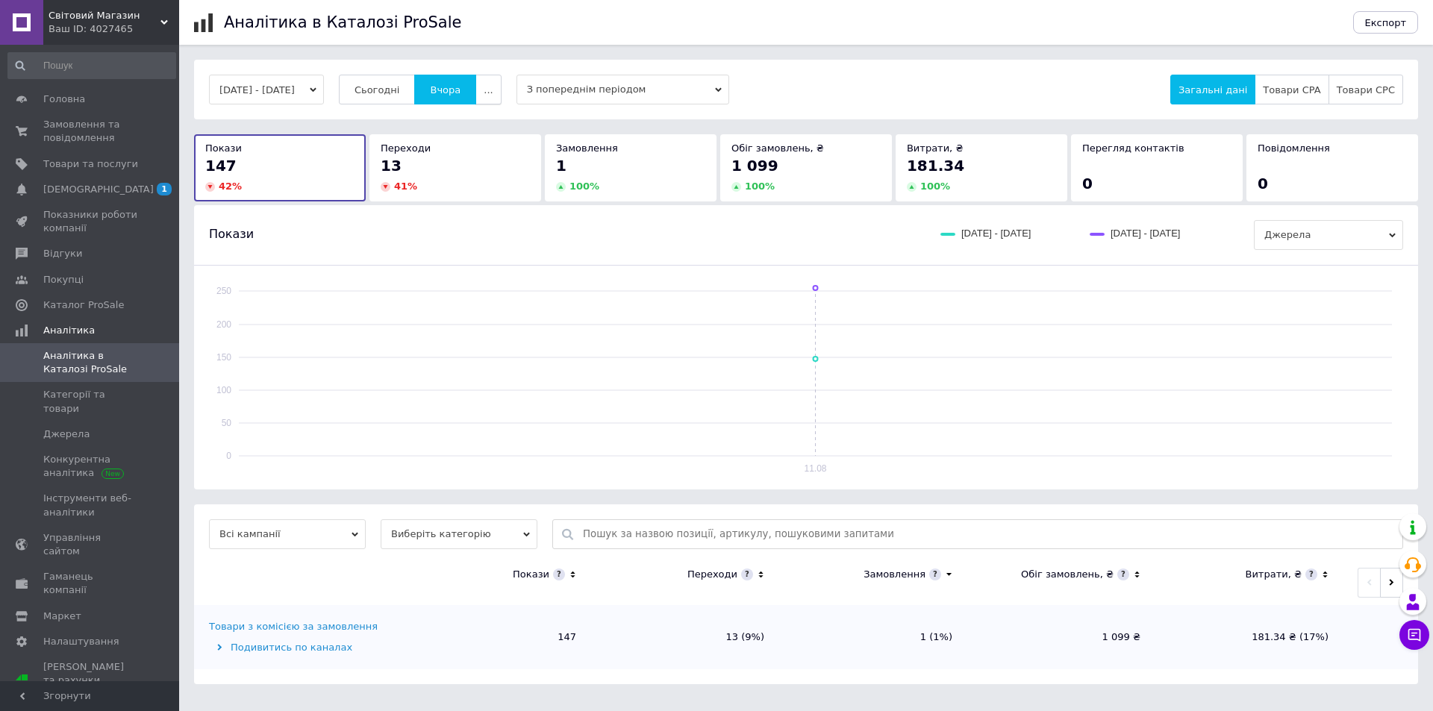
click at [492, 94] on span "..." at bounding box center [487, 89] width 9 height 11
click at [478, 204] on span "60 днів" at bounding box center [459, 206] width 37 height 11
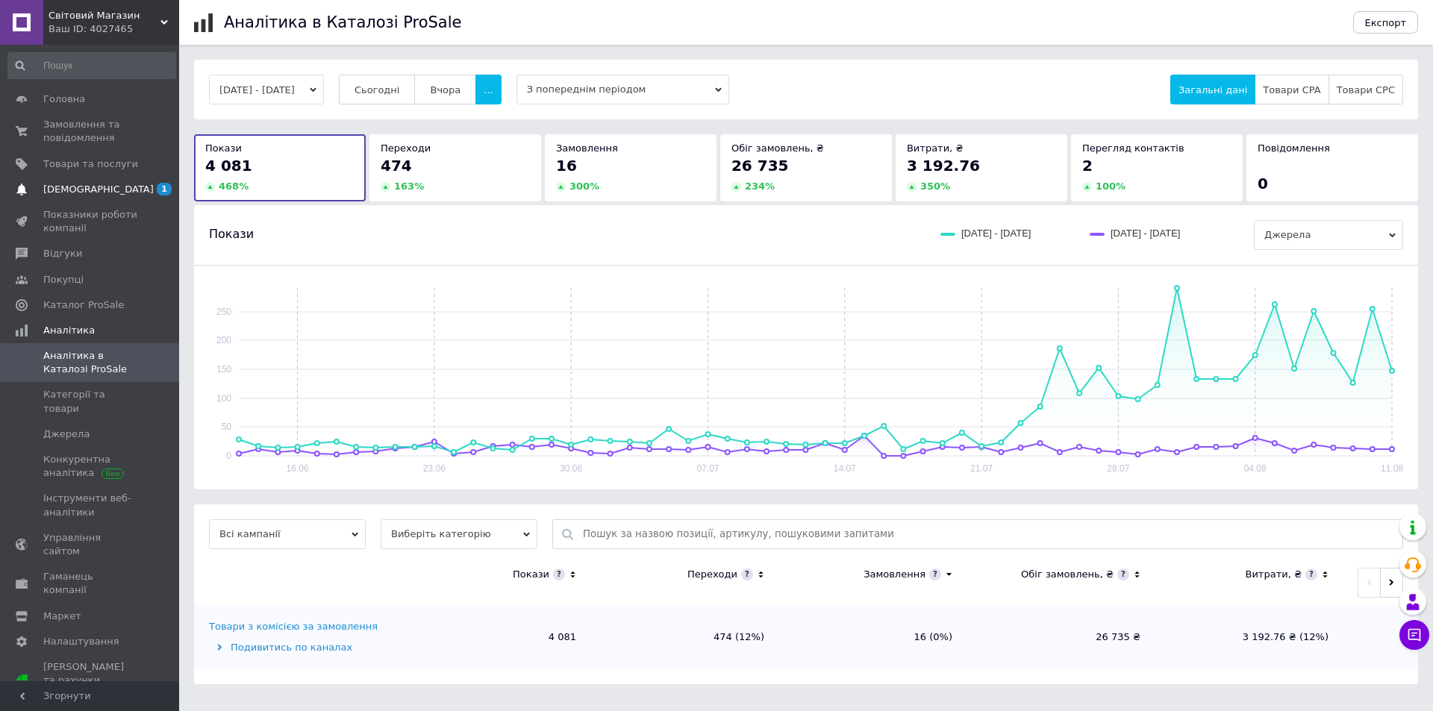
click at [83, 196] on link "[DEMOGRAPHIC_DATA] 1 0" at bounding box center [92, 189] width 184 height 25
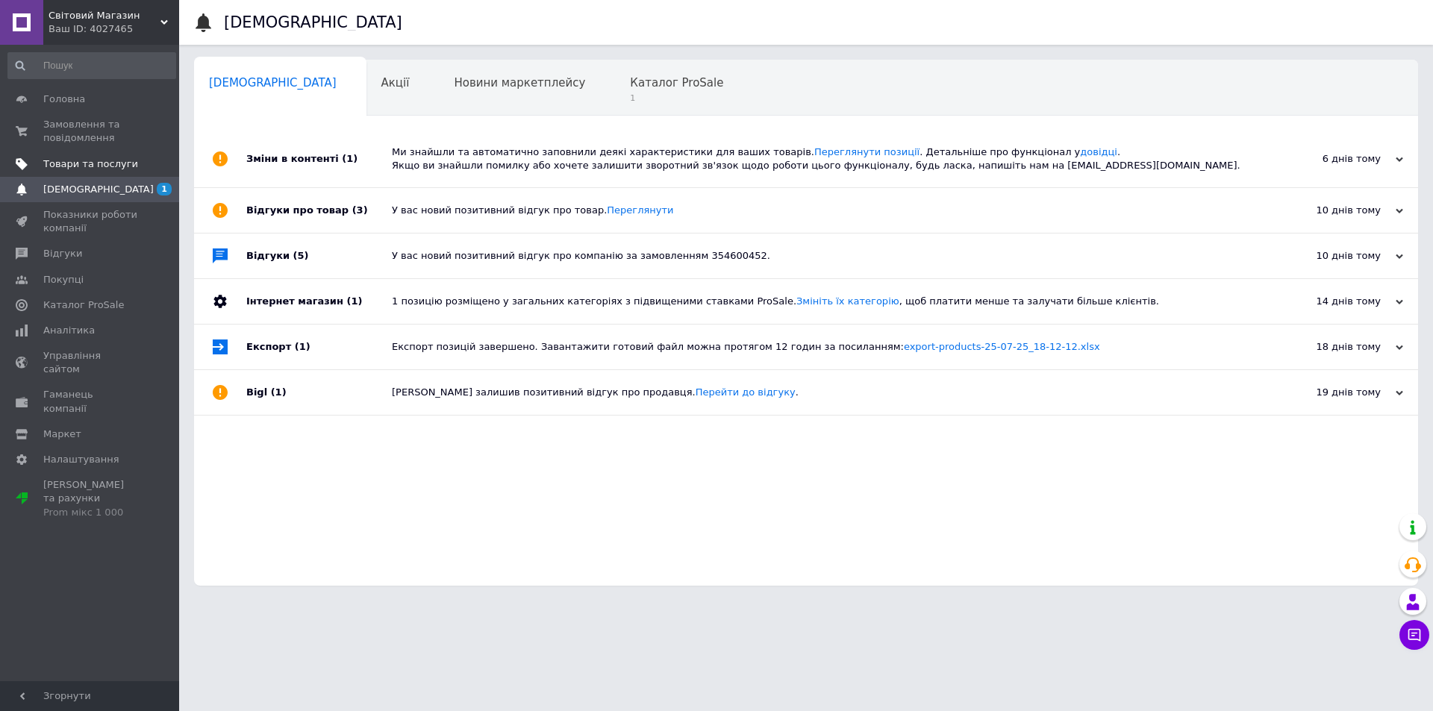
click at [92, 154] on link "Товари та послуги" at bounding box center [92, 163] width 184 height 25
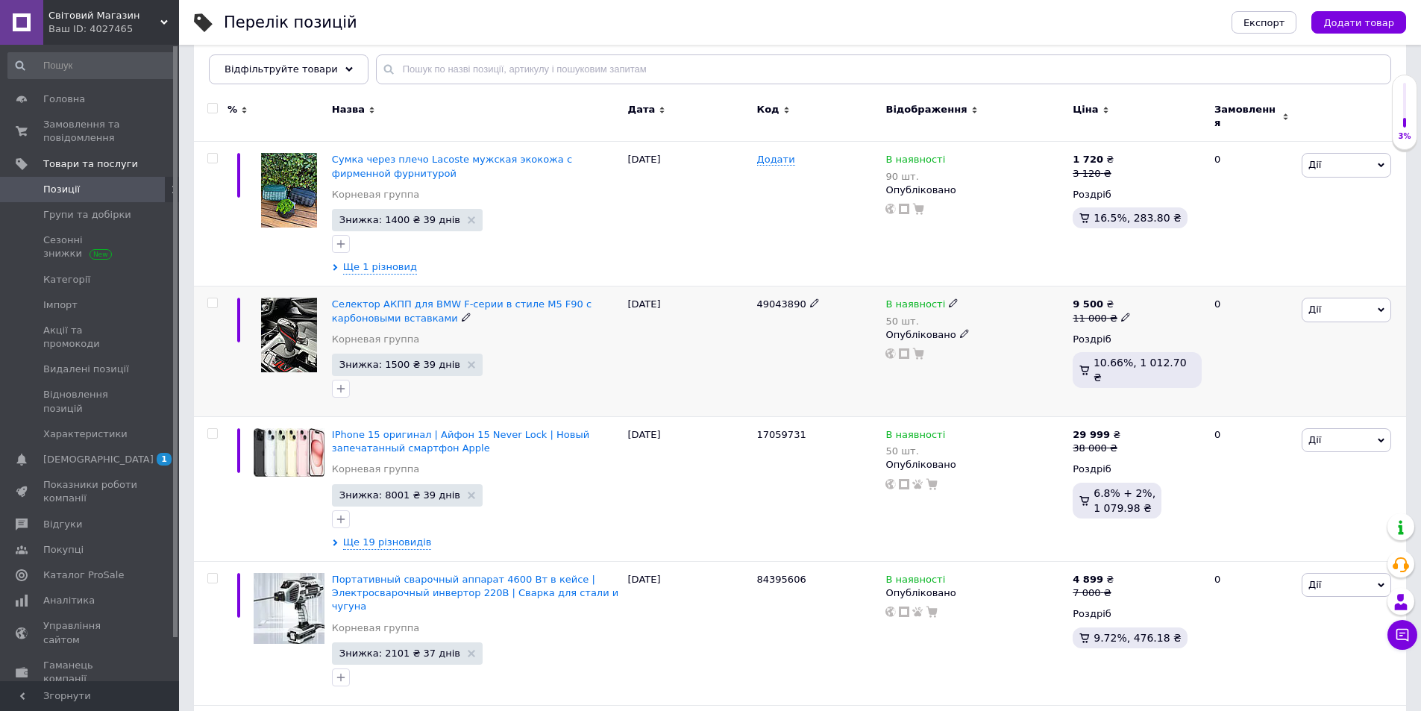
scroll to position [224, 0]
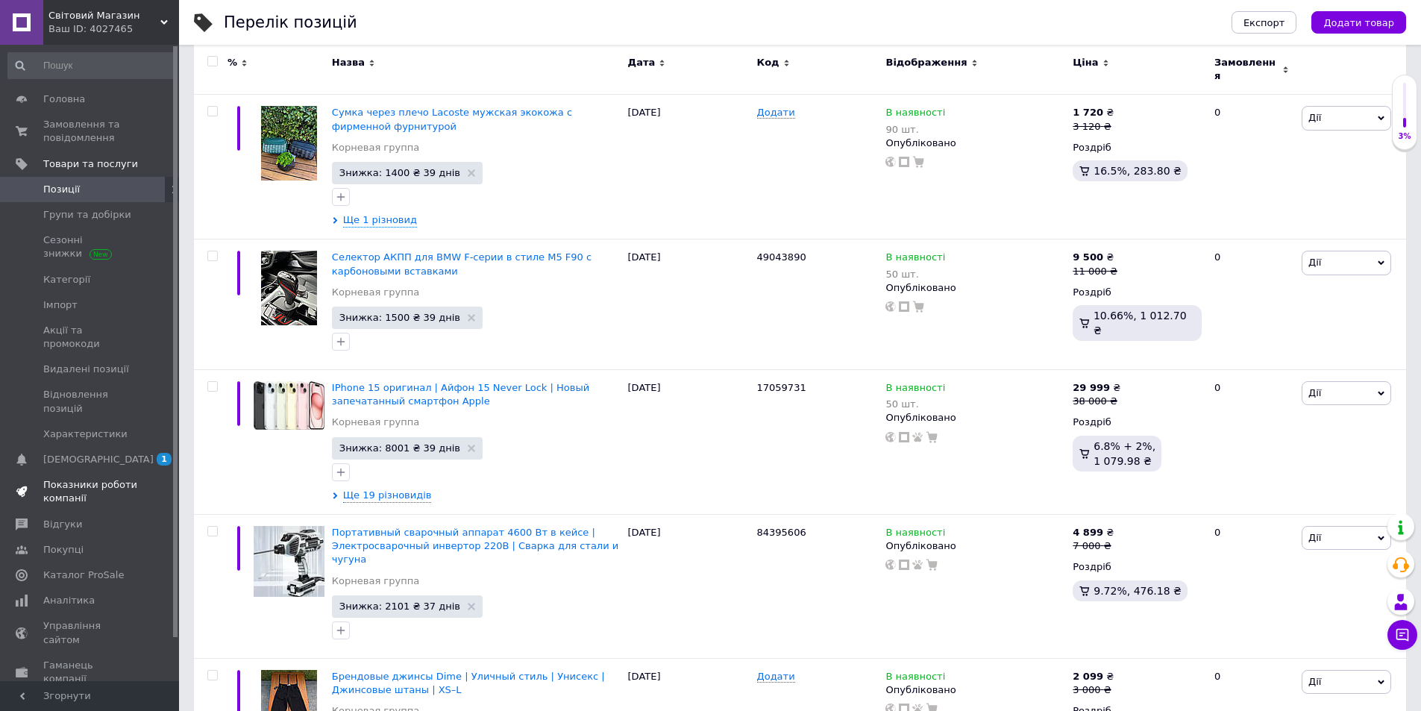
click at [70, 478] on span "Показники роботи компанії" at bounding box center [90, 491] width 95 height 27
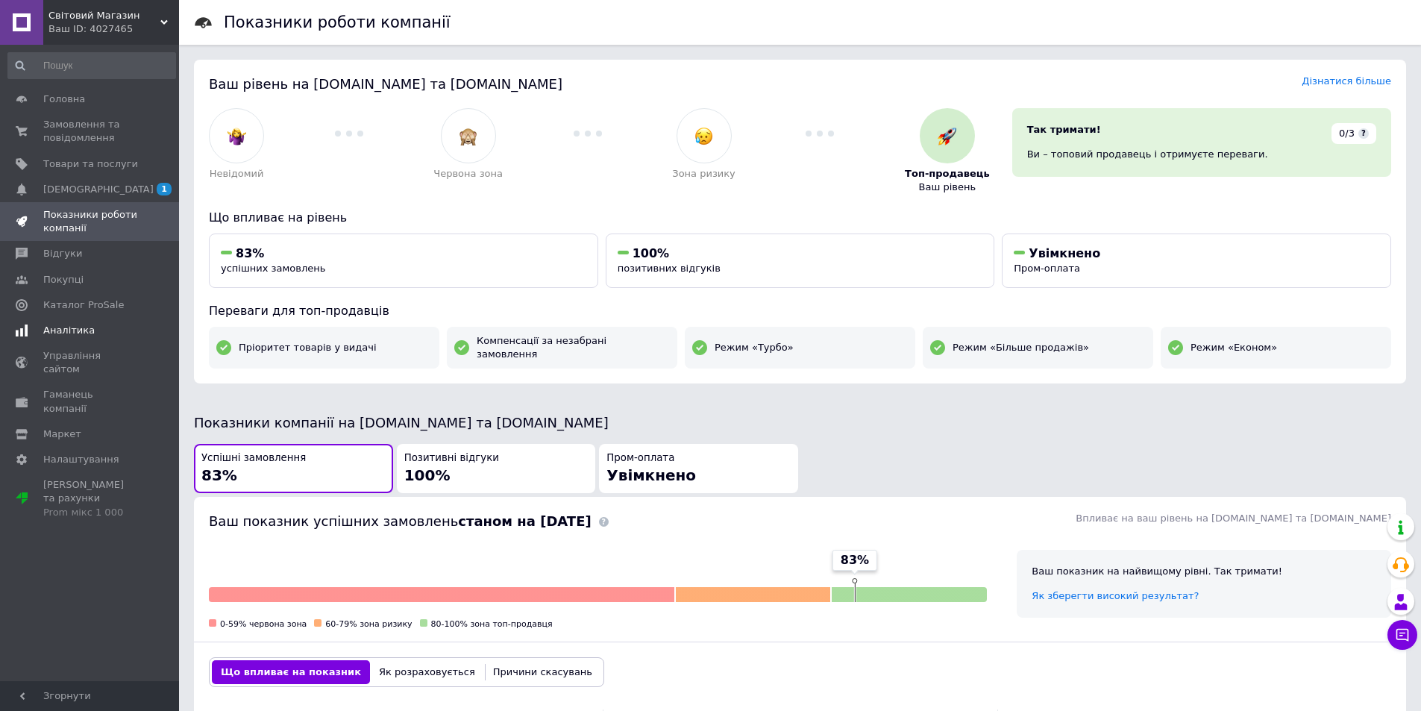
click at [77, 326] on span "Аналітика" at bounding box center [68, 330] width 51 height 13
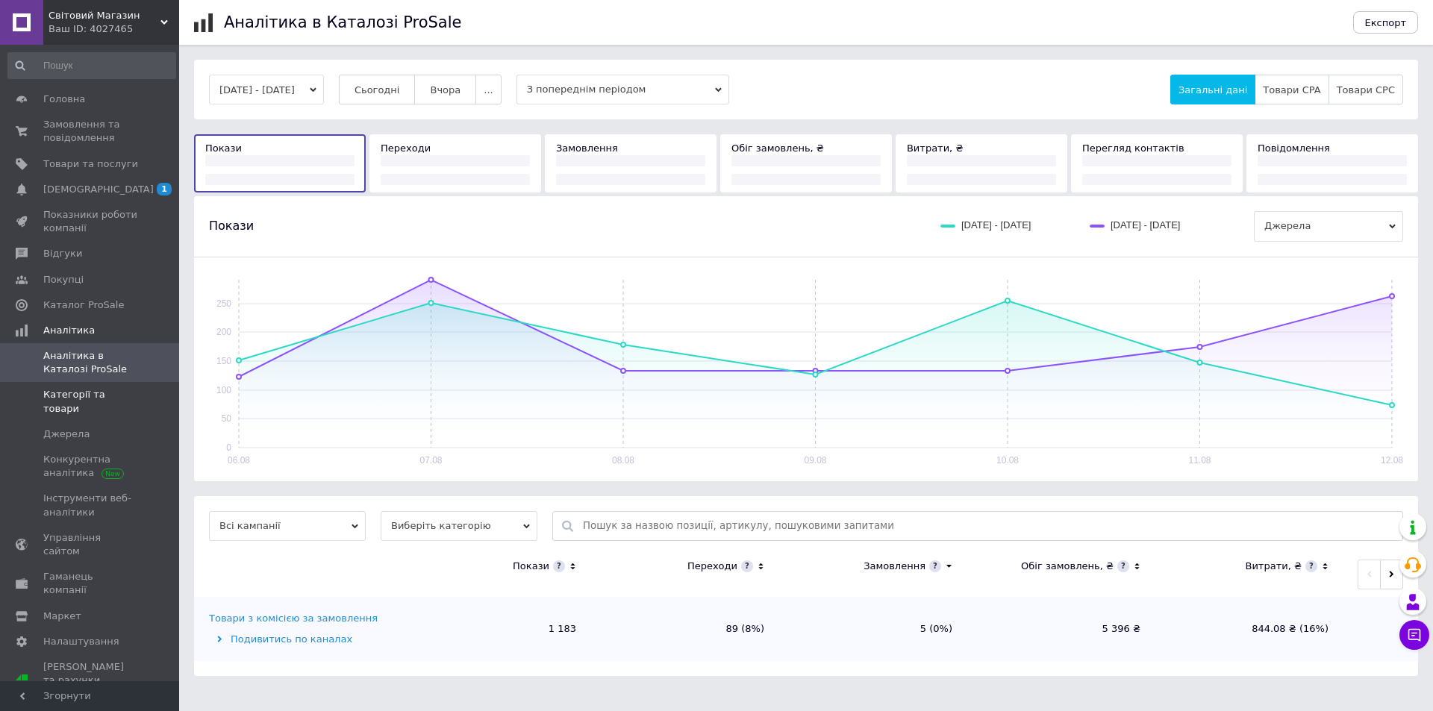
click at [96, 395] on span "Категорії та товари" at bounding box center [90, 401] width 95 height 27
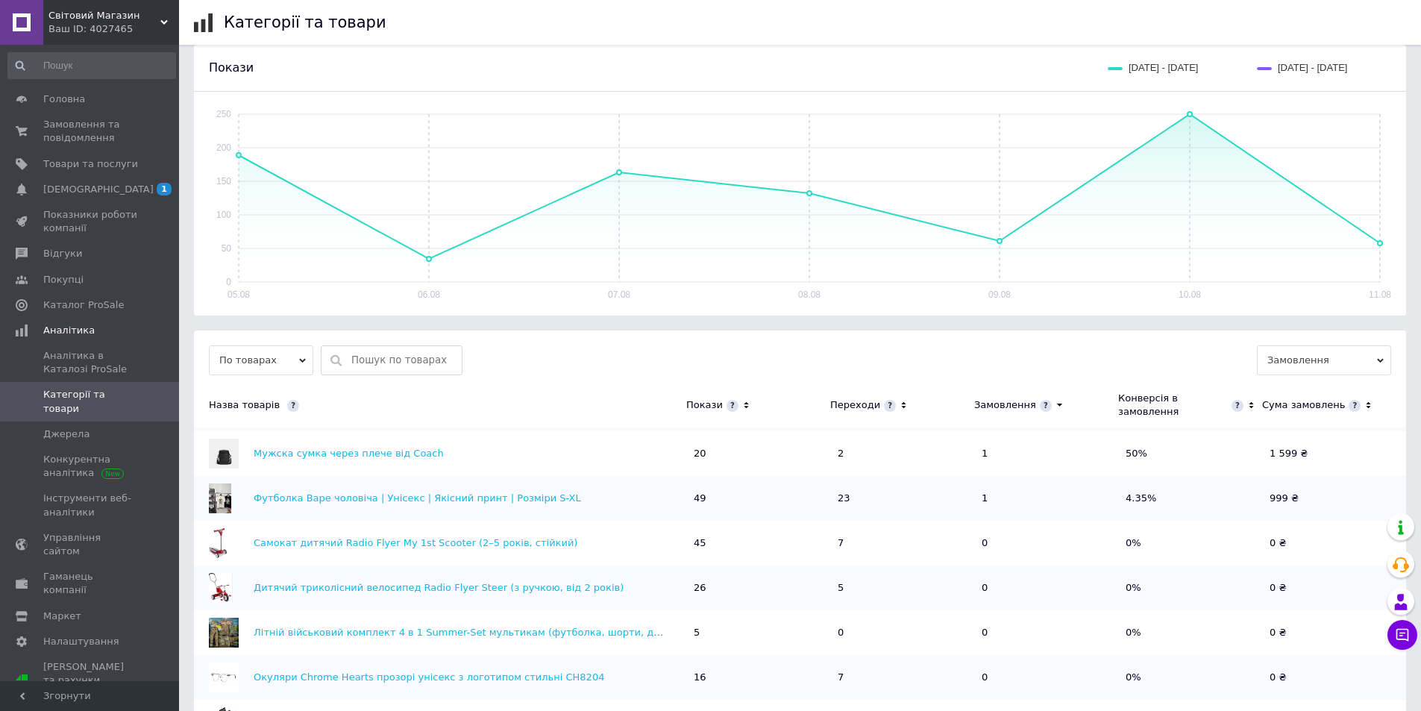
scroll to position [149, 0]
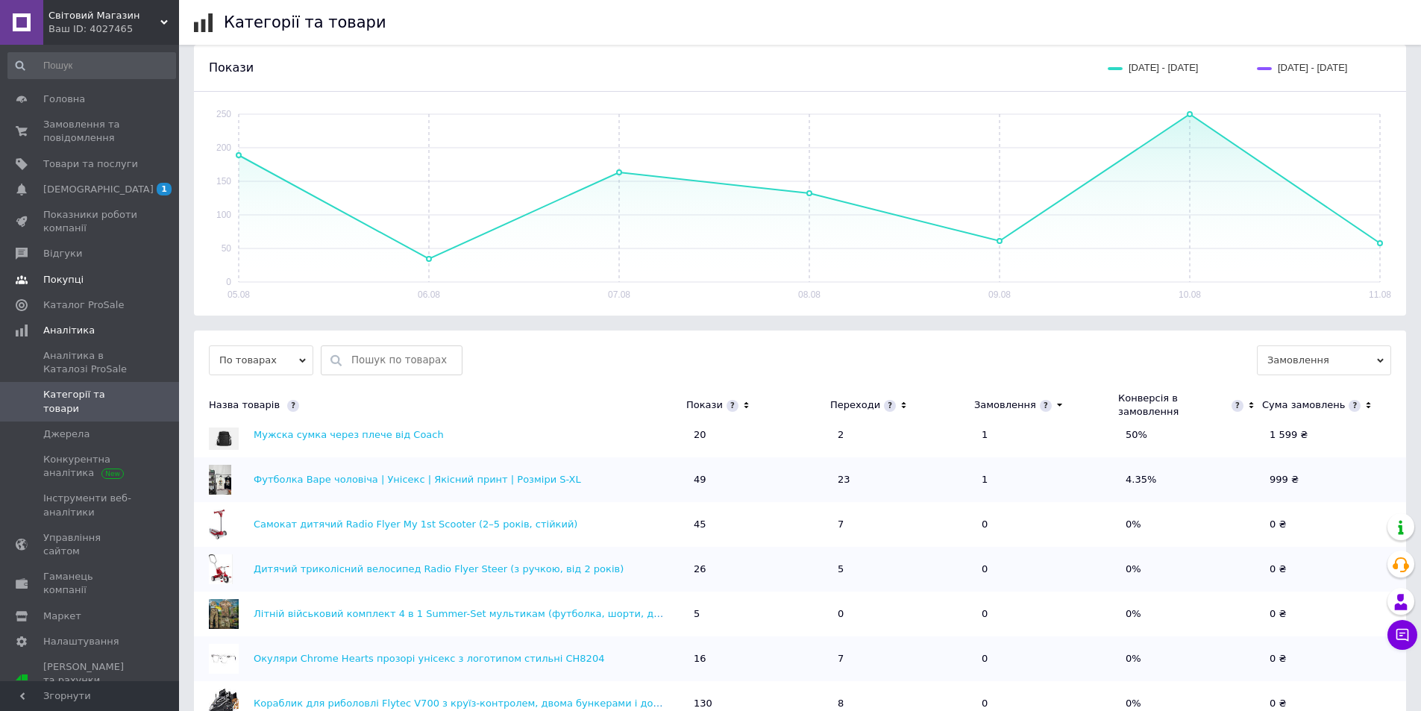
click at [101, 287] on link "Покупці" at bounding box center [92, 279] width 184 height 25
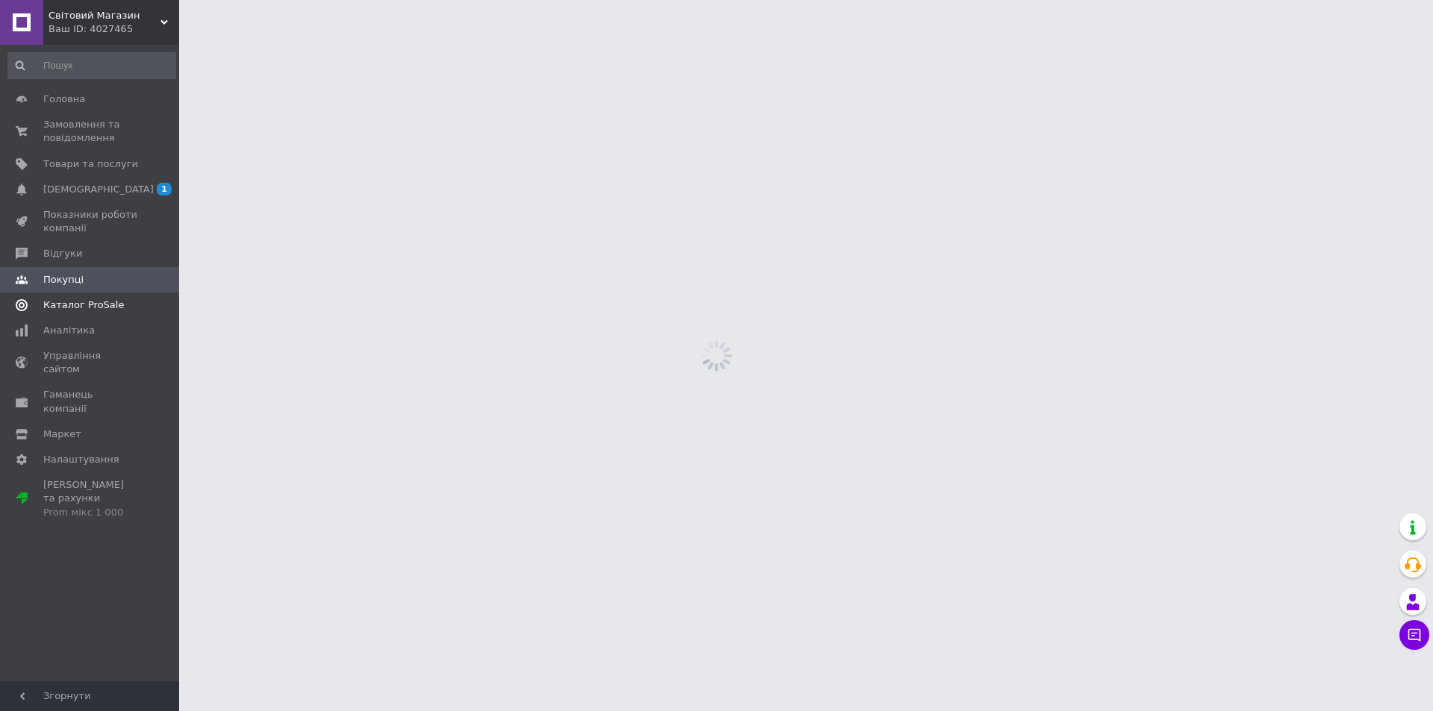
click at [97, 304] on span "Каталог ProSale" at bounding box center [83, 304] width 81 height 13
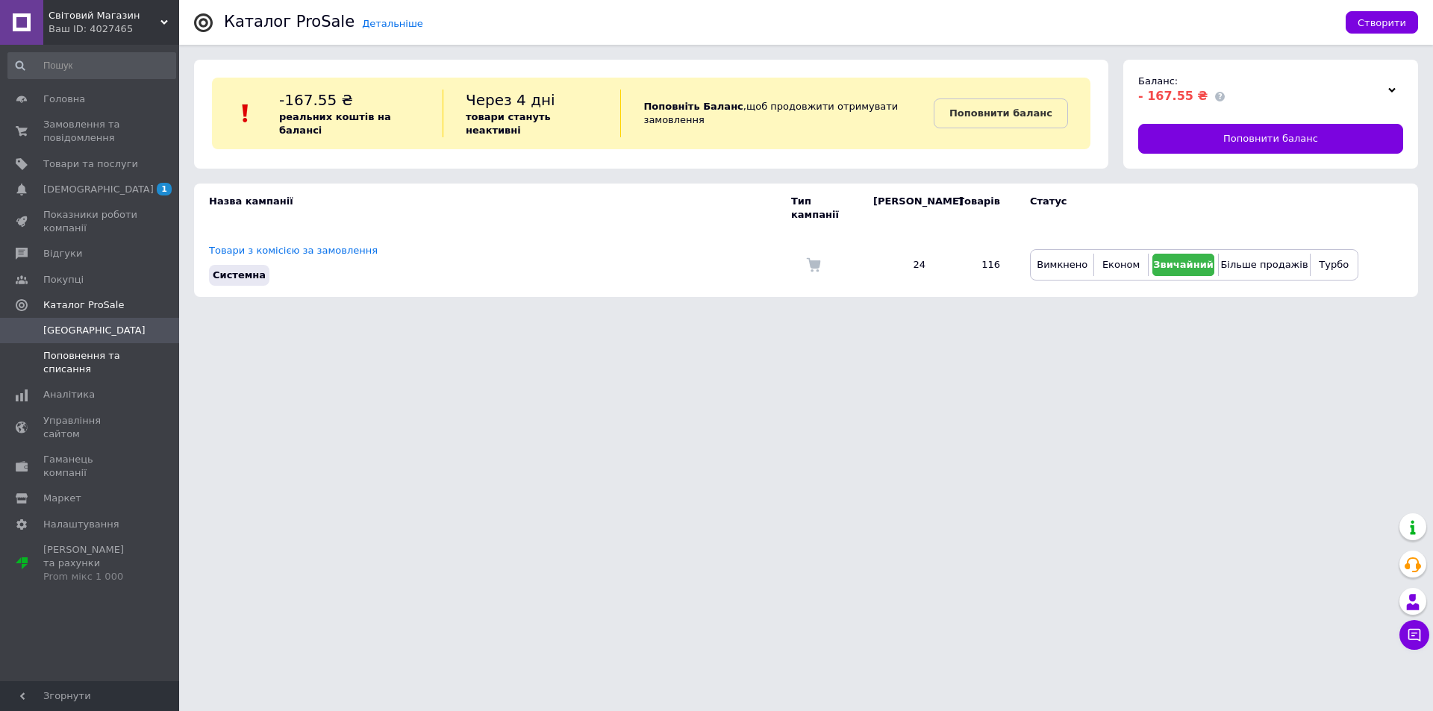
click at [88, 361] on span "Поповнення та списання" at bounding box center [90, 362] width 95 height 27
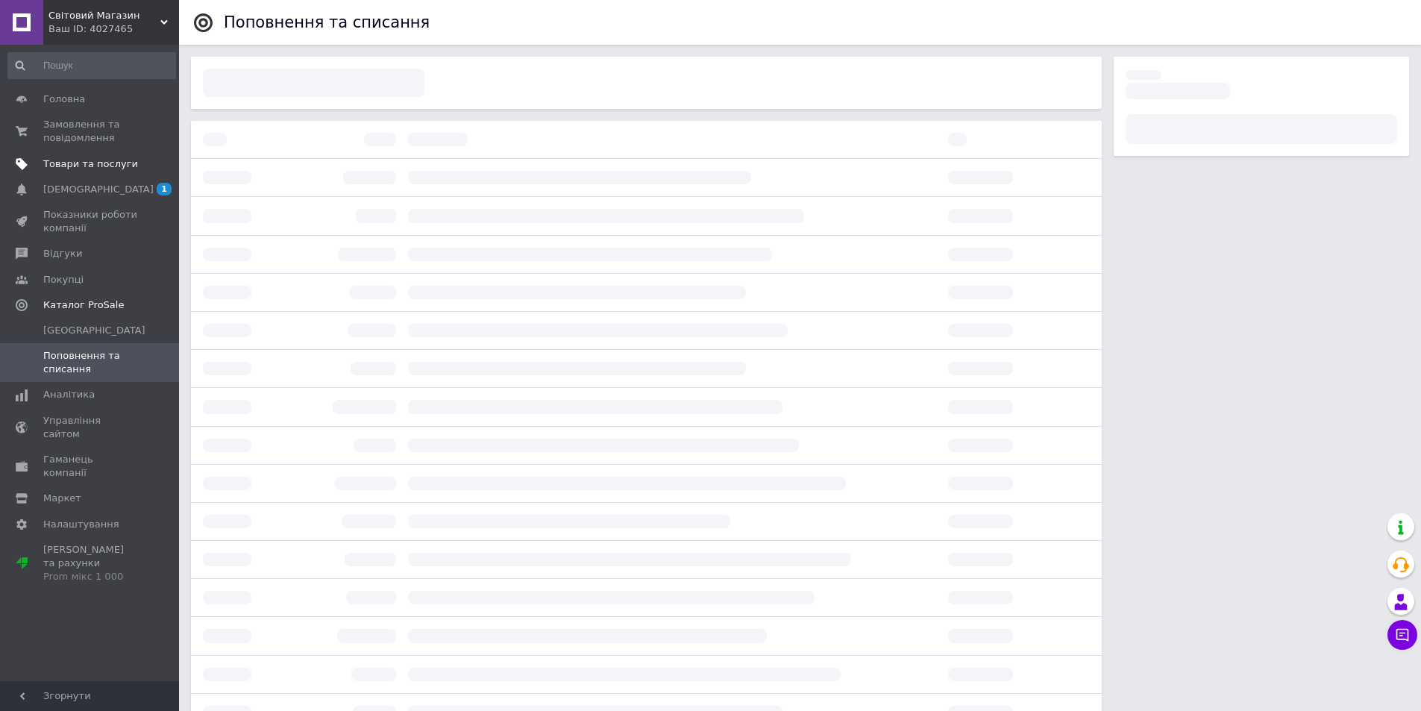
click at [81, 167] on span "Товари та послуги" at bounding box center [90, 163] width 95 height 13
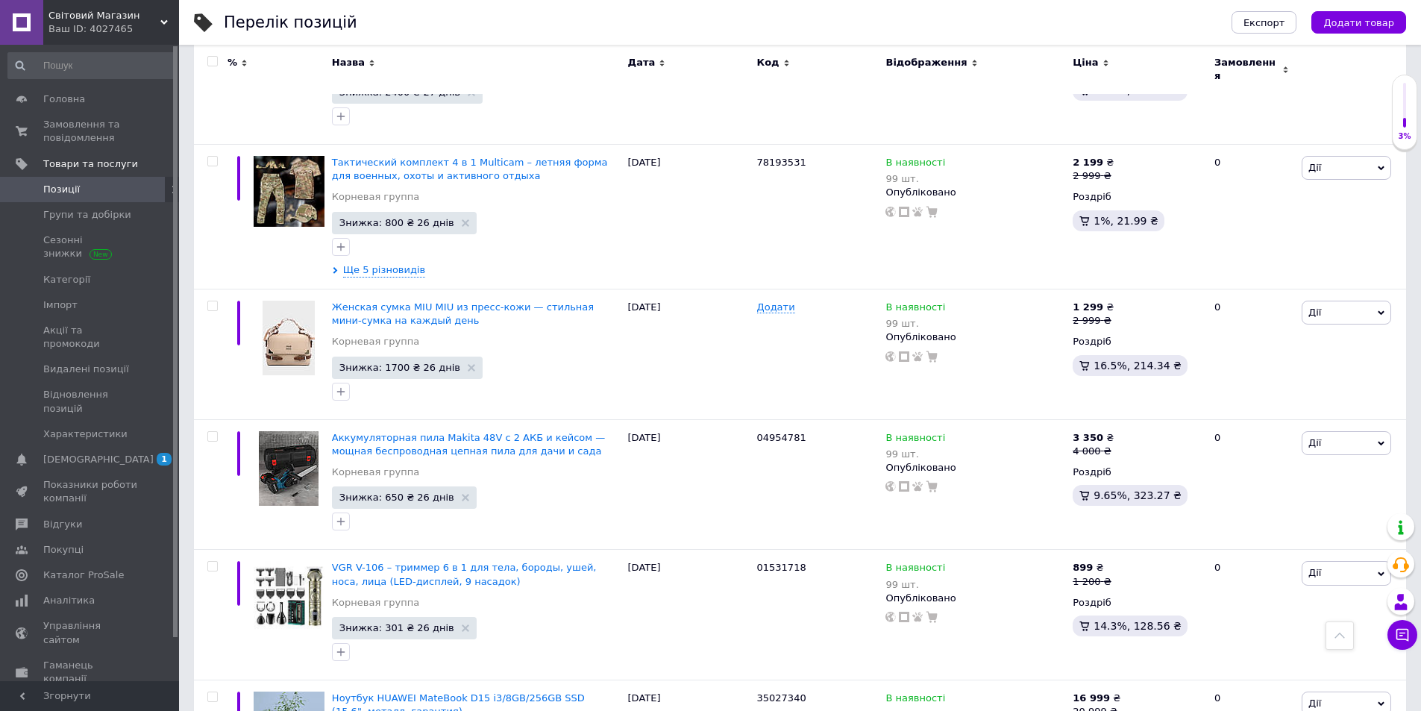
scroll to position [2397, 0]
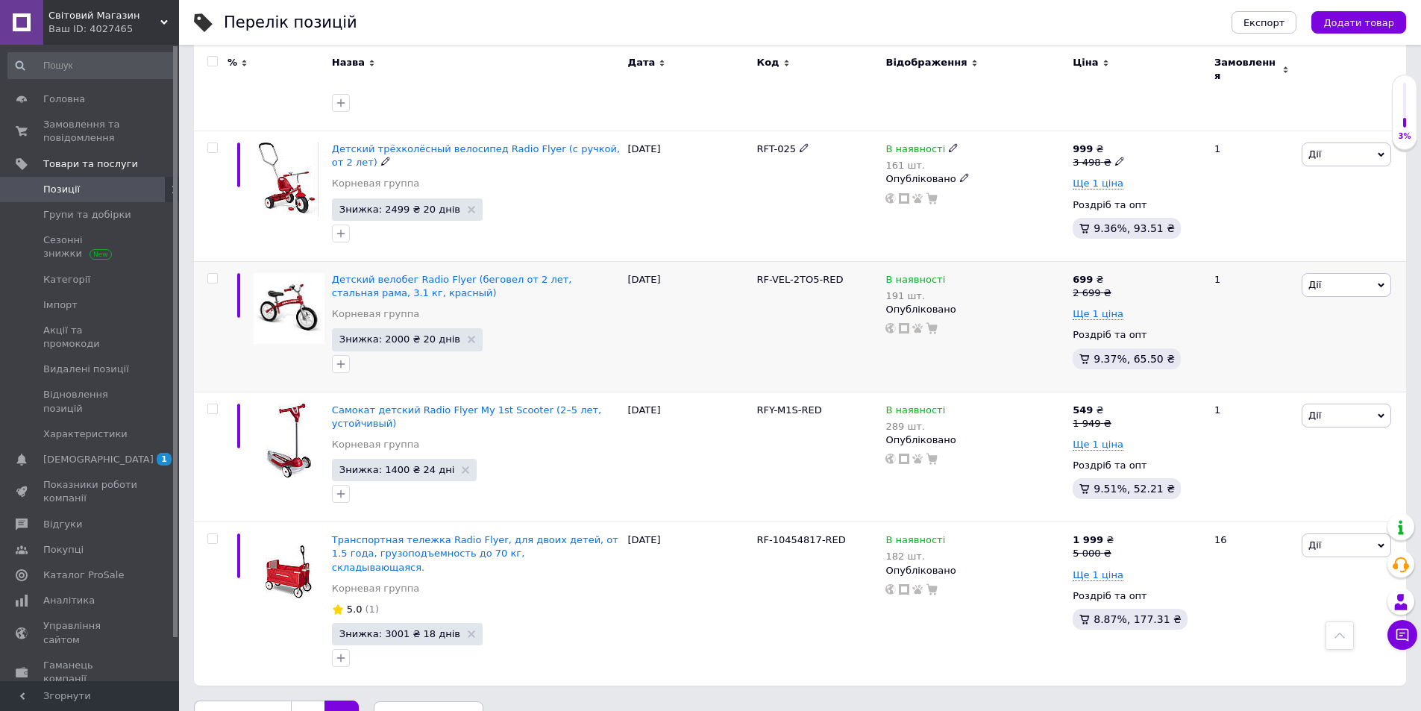
scroll to position [1527, 0]
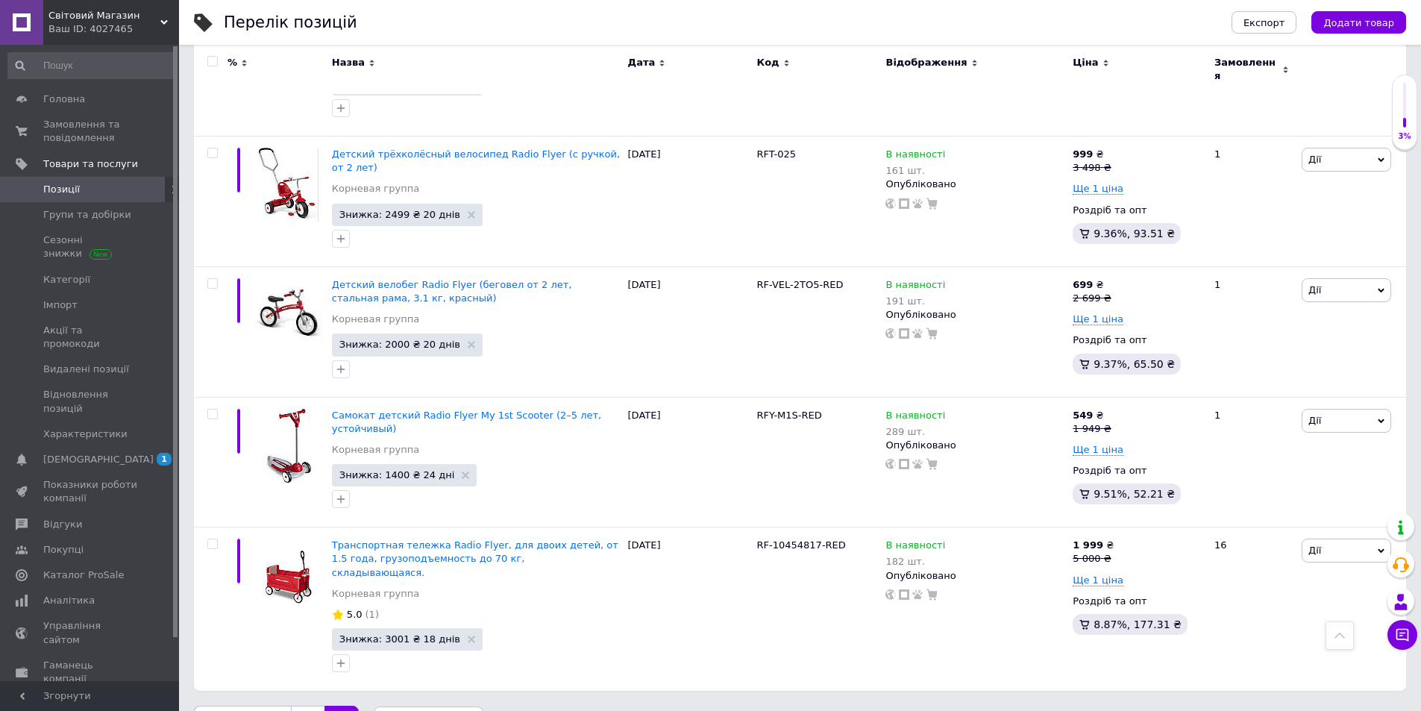
click at [31, 563] on link "Каталог ProSale" at bounding box center [92, 575] width 184 height 25
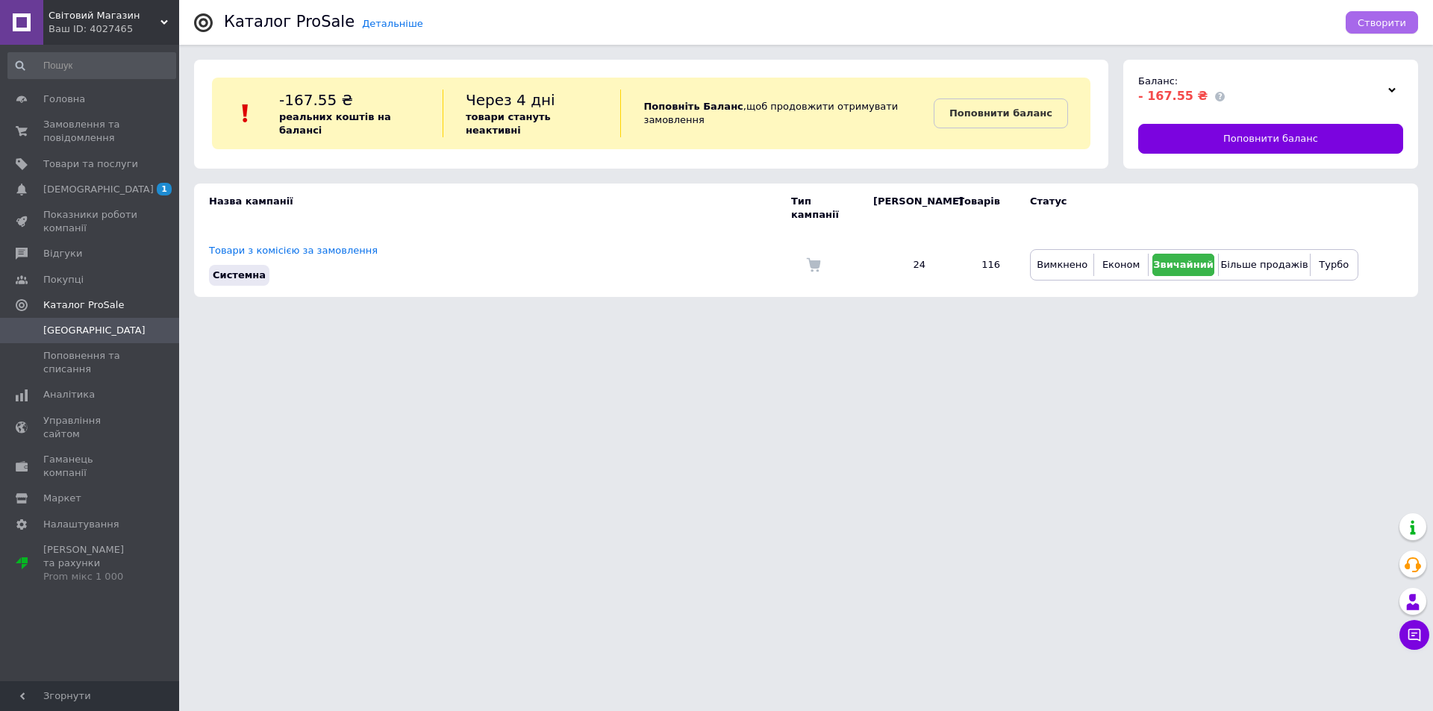
click at [1390, 21] on span "Створити" at bounding box center [1381, 22] width 48 height 11
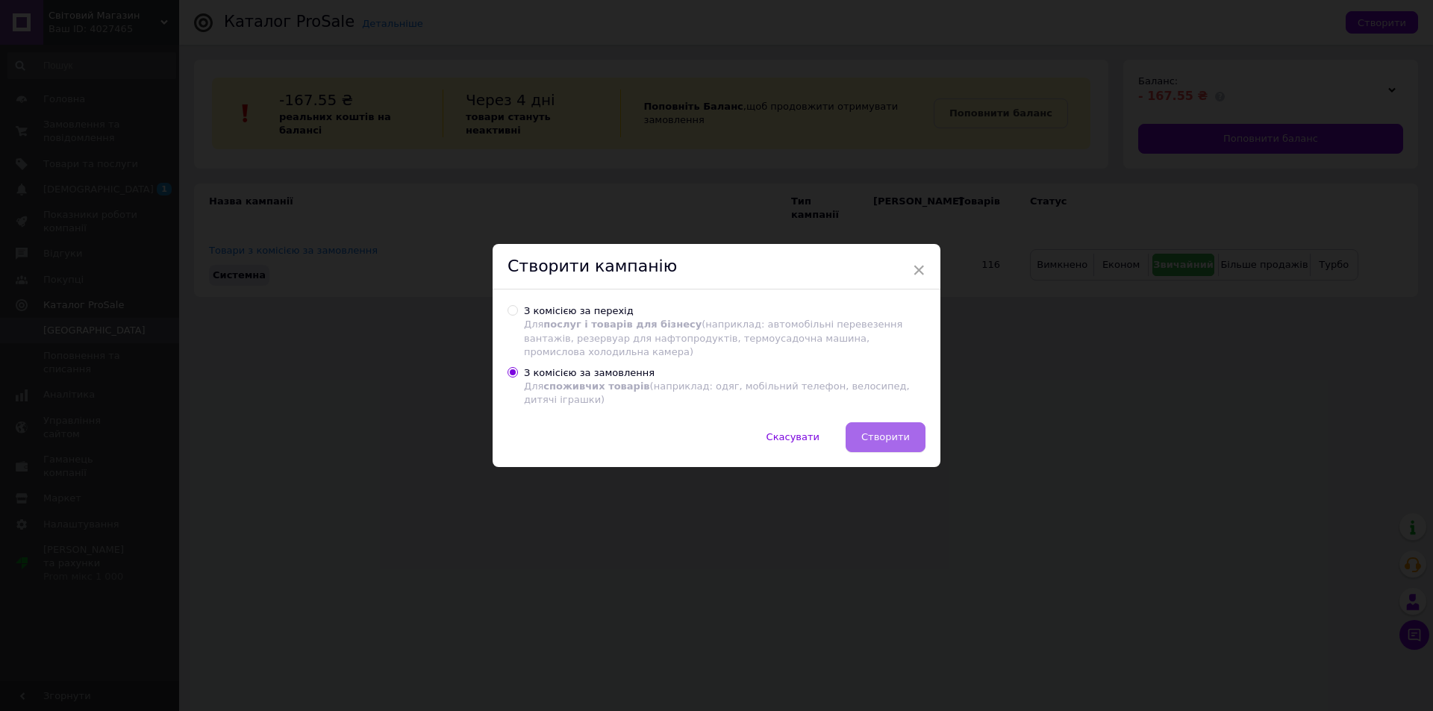
click at [891, 431] on span "Створити" at bounding box center [885, 436] width 48 height 11
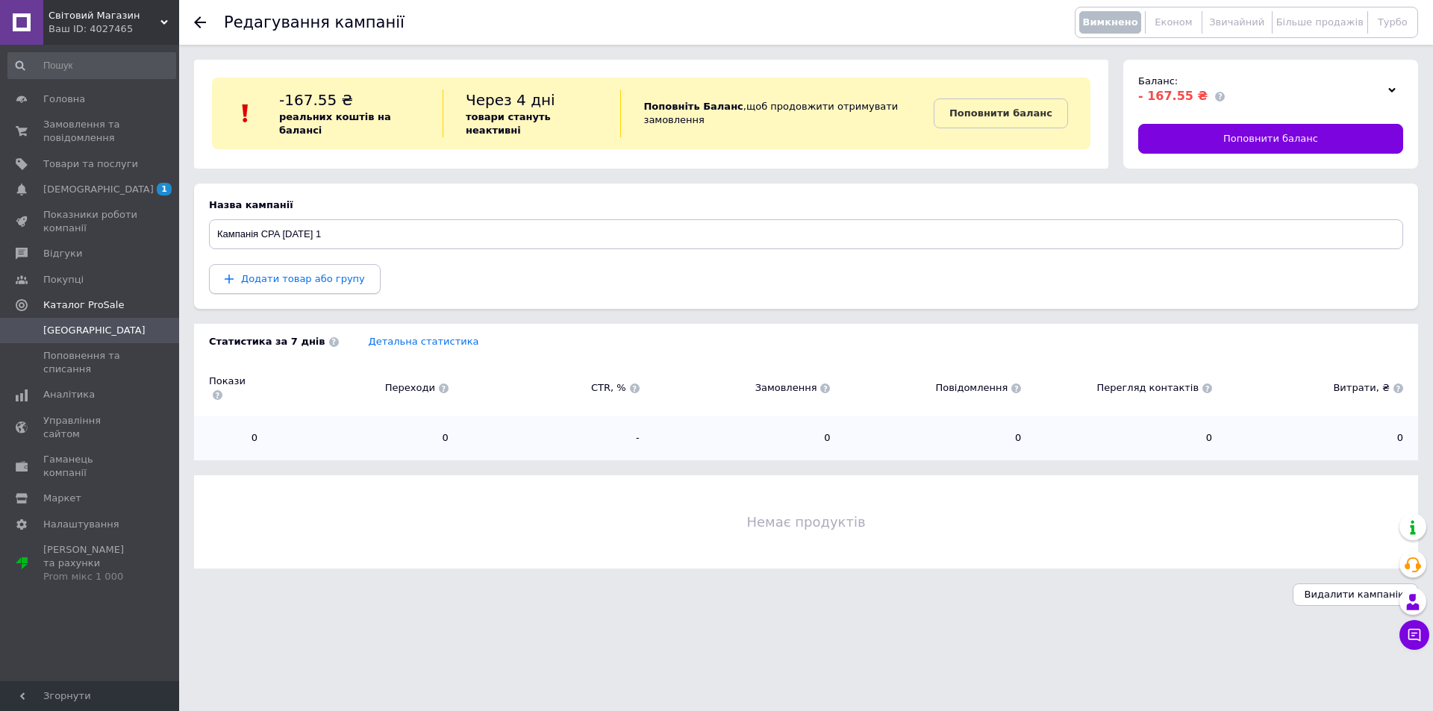
click at [327, 287] on button "Додати товар або групу" at bounding box center [295, 279] width 172 height 30
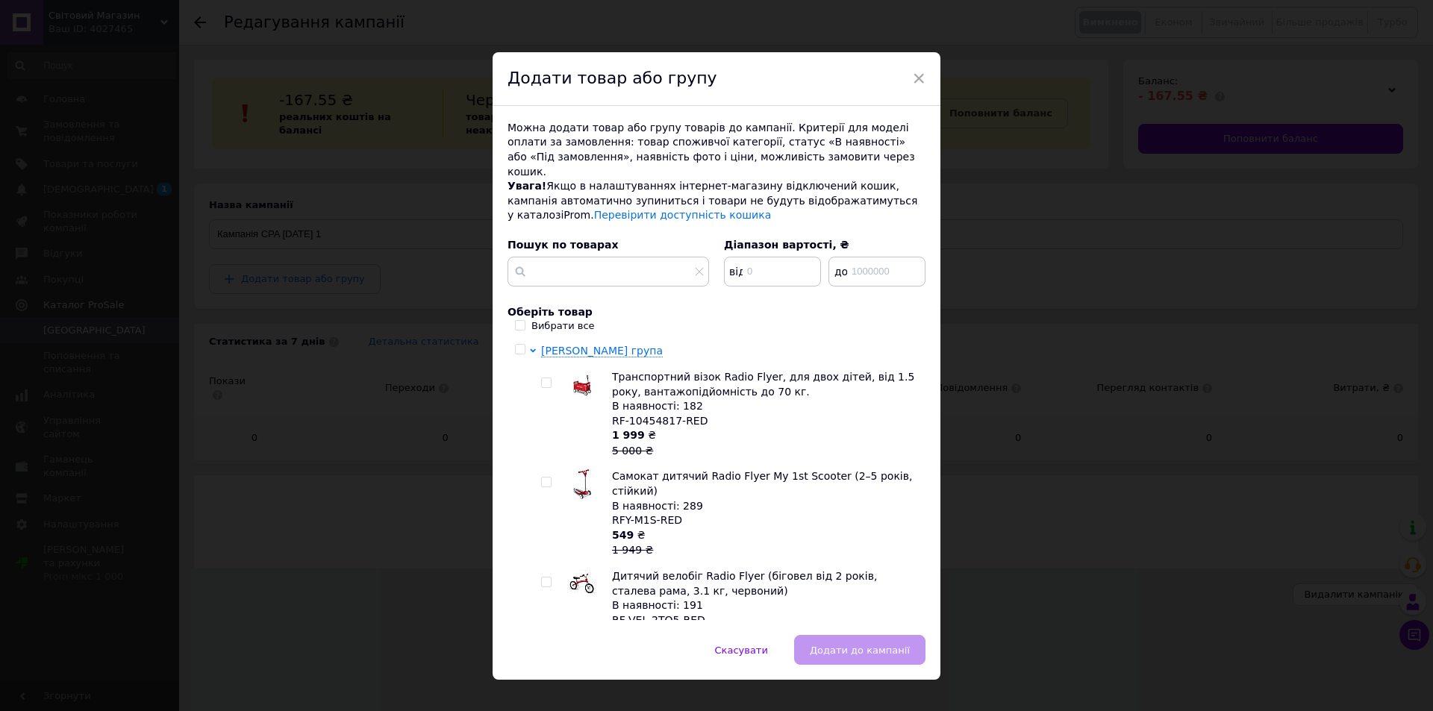
click at [542, 378] on input "checkbox" at bounding box center [546, 383] width 10 height 10
checkbox input "true"
click at [542, 478] on input "checkbox" at bounding box center [546, 483] width 10 height 10
checkbox input "true"
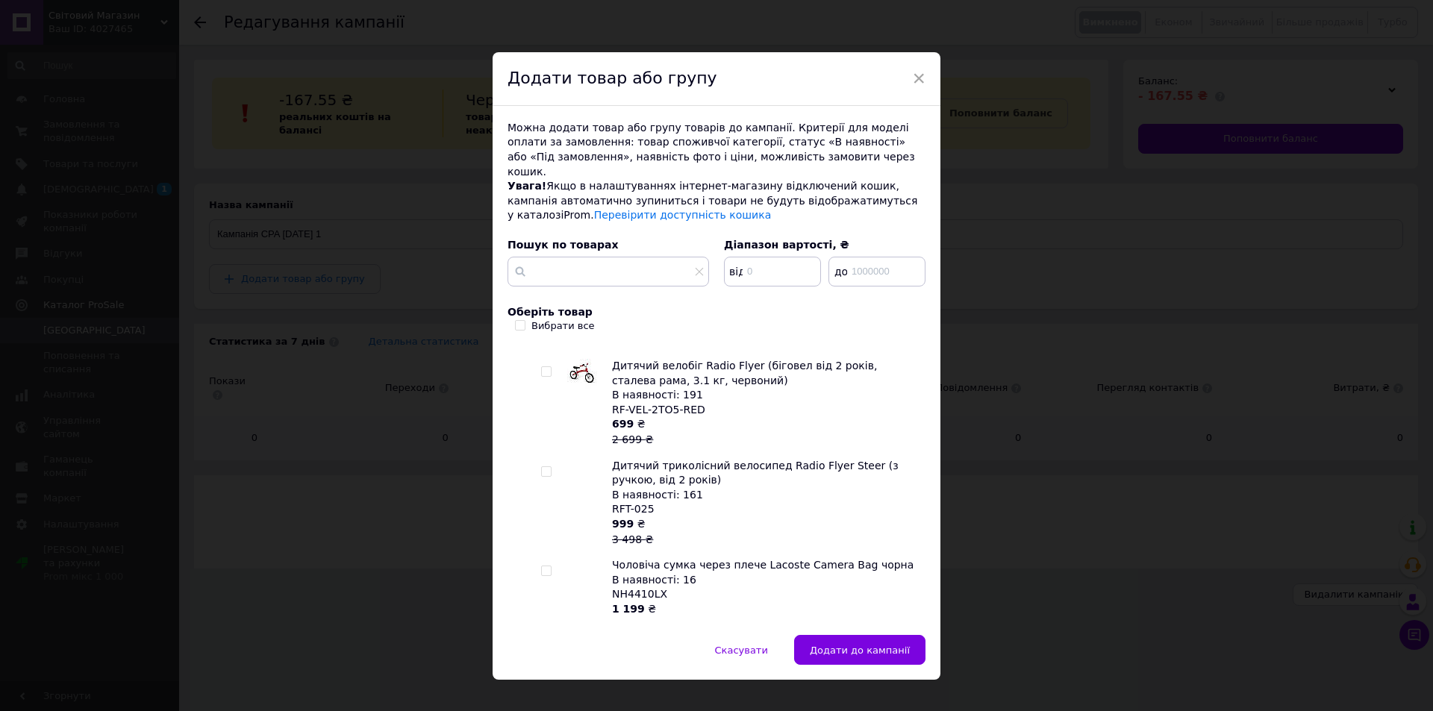
scroll to position [224, 0]
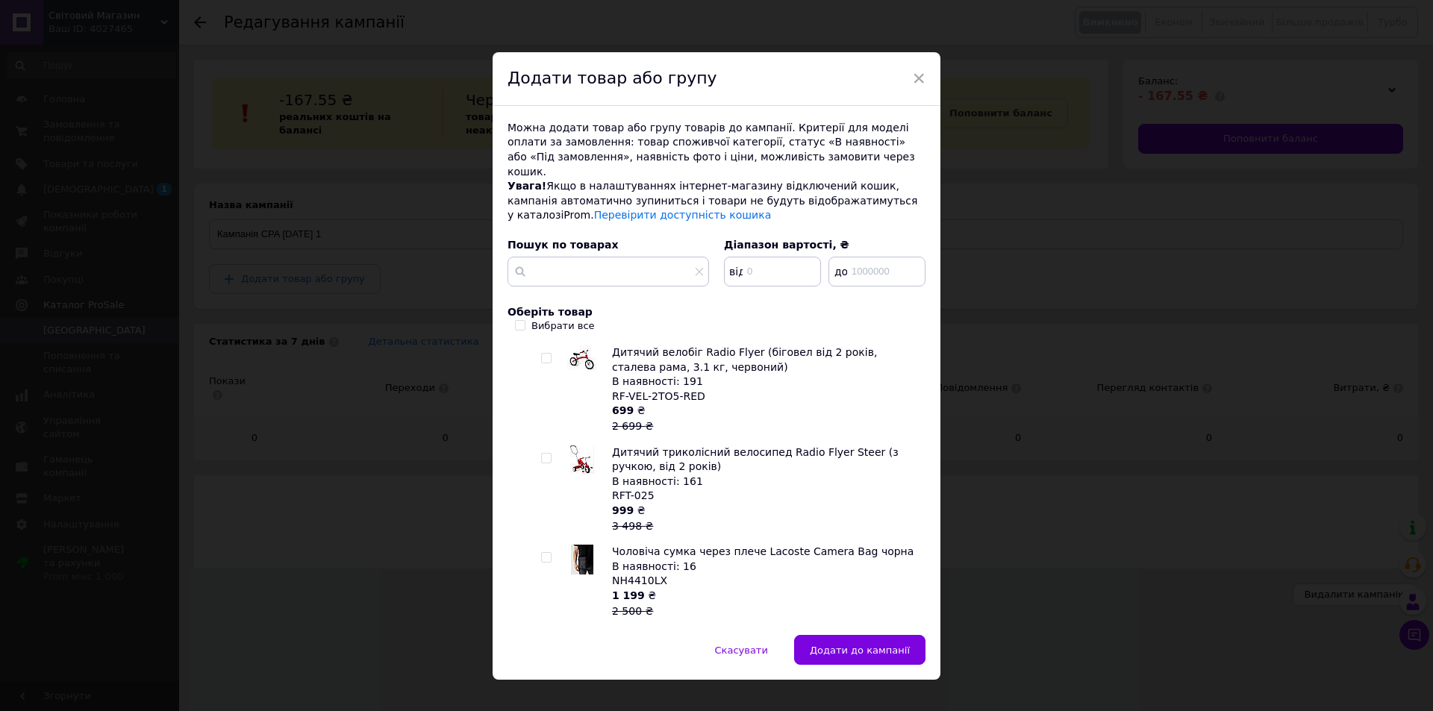
click at [544, 354] on input "checkbox" at bounding box center [546, 359] width 10 height 10
checkbox input "true"
click at [549, 445] on div at bounding box center [548, 489] width 15 height 89
click at [545, 454] on input "checkbox" at bounding box center [546, 459] width 10 height 10
checkbox input "true"
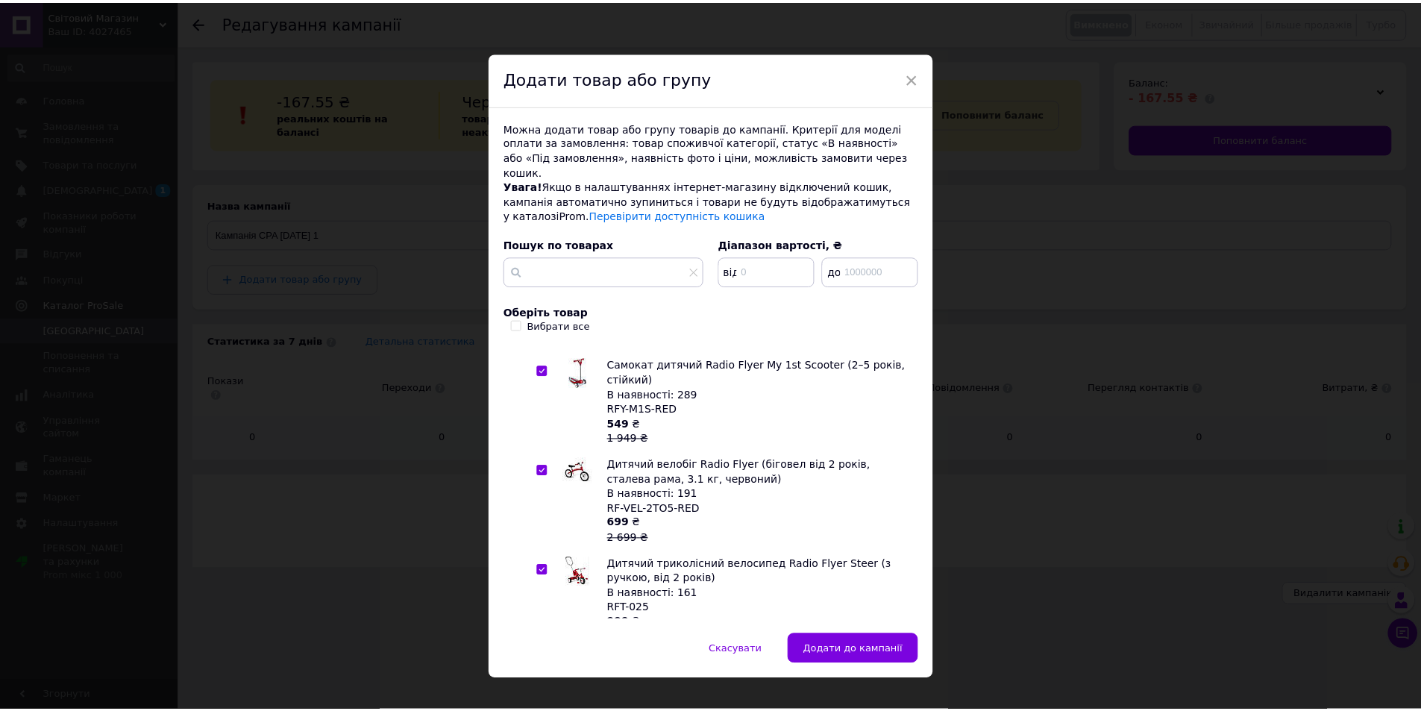
scroll to position [75, 0]
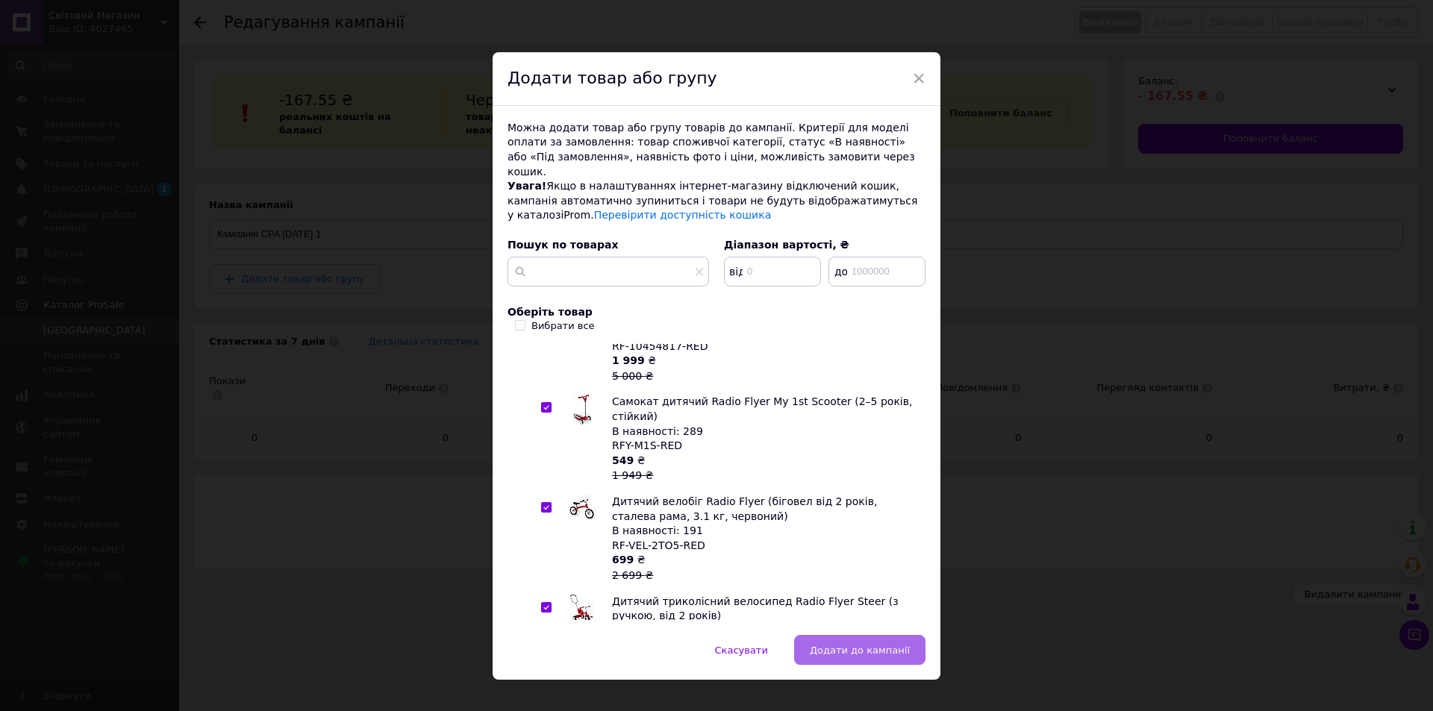
click at [857, 645] on span "Додати до кампанії" at bounding box center [860, 650] width 100 height 11
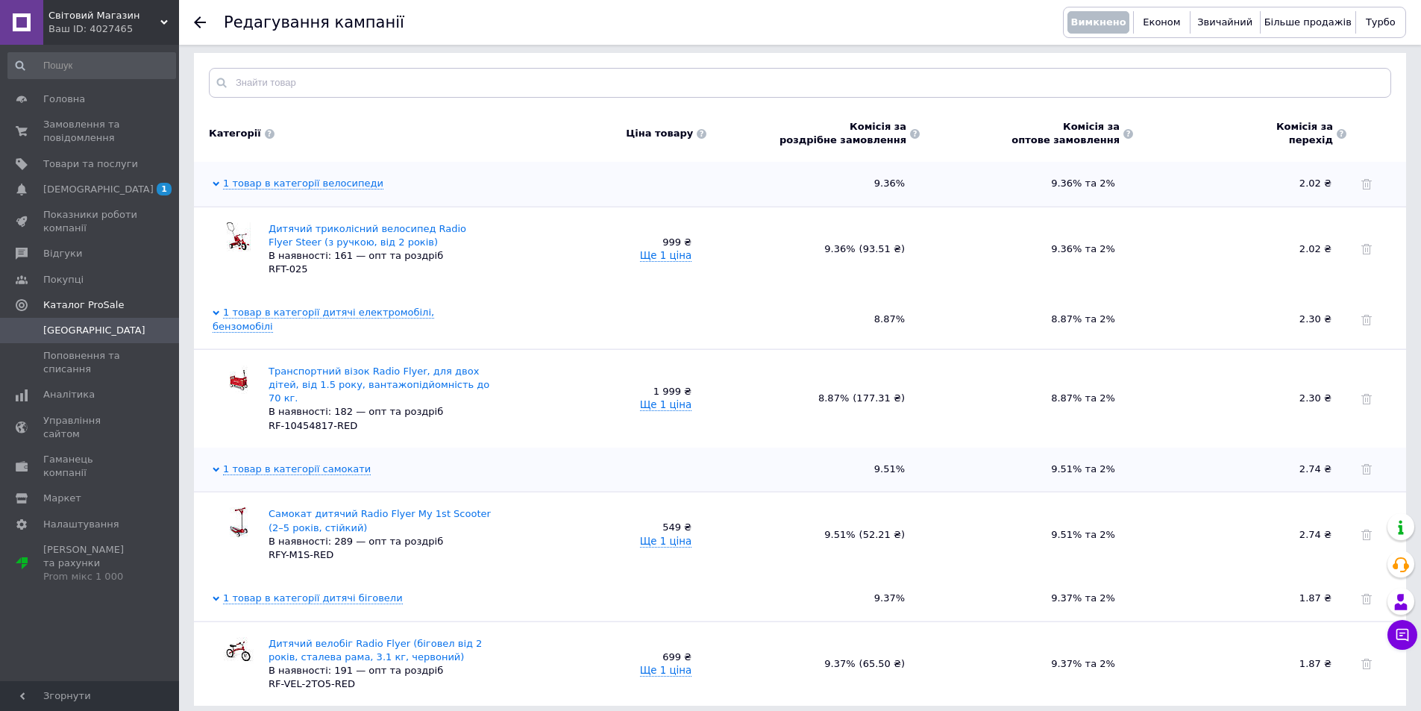
scroll to position [433, 0]
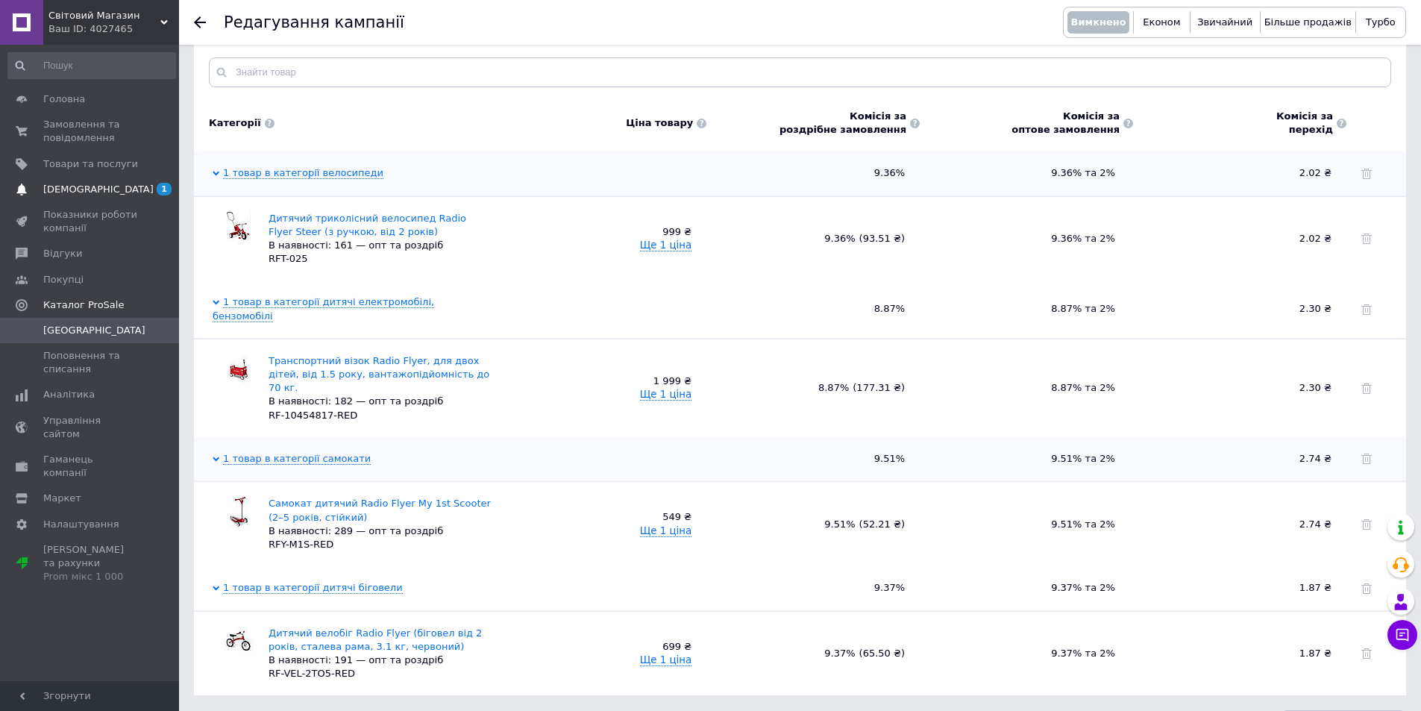
click at [82, 194] on span "[DEMOGRAPHIC_DATA]" at bounding box center [98, 189] width 110 height 13
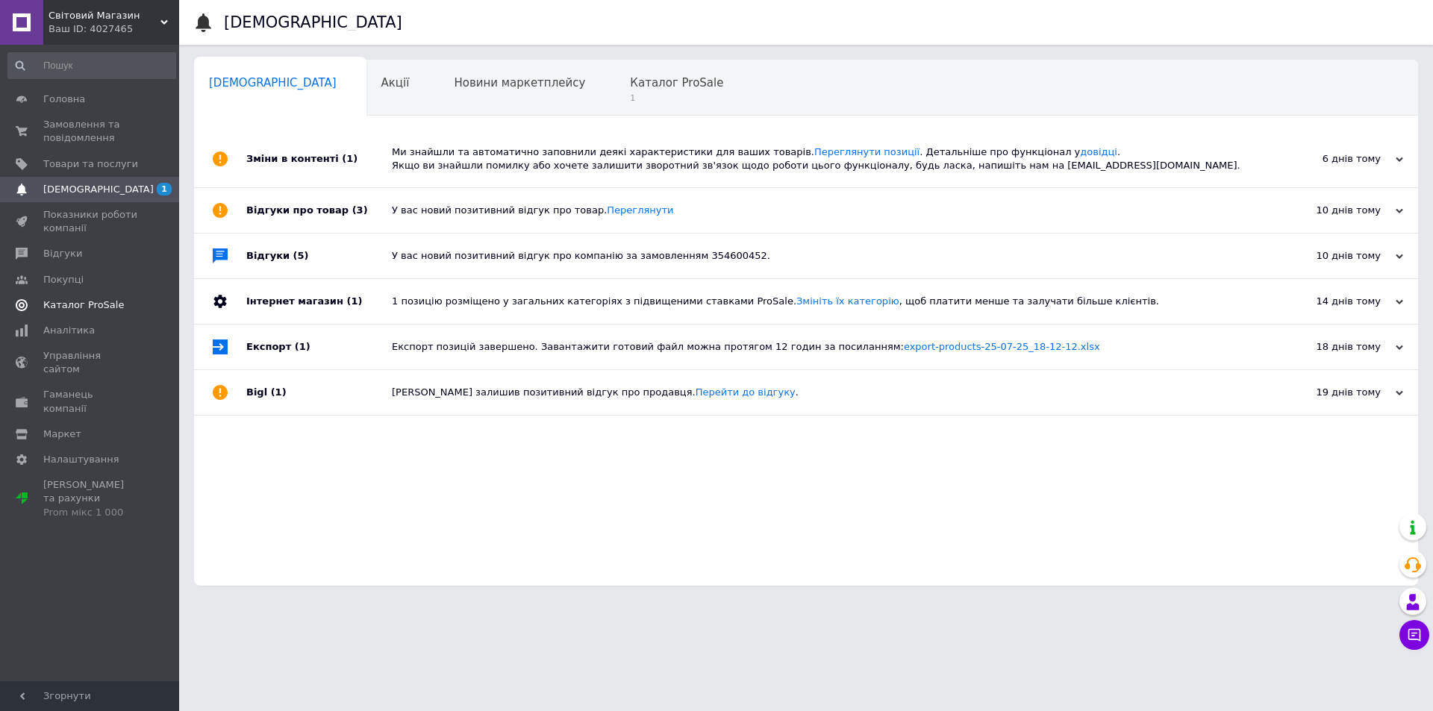
click at [85, 299] on span "Каталог ProSale" at bounding box center [83, 304] width 81 height 13
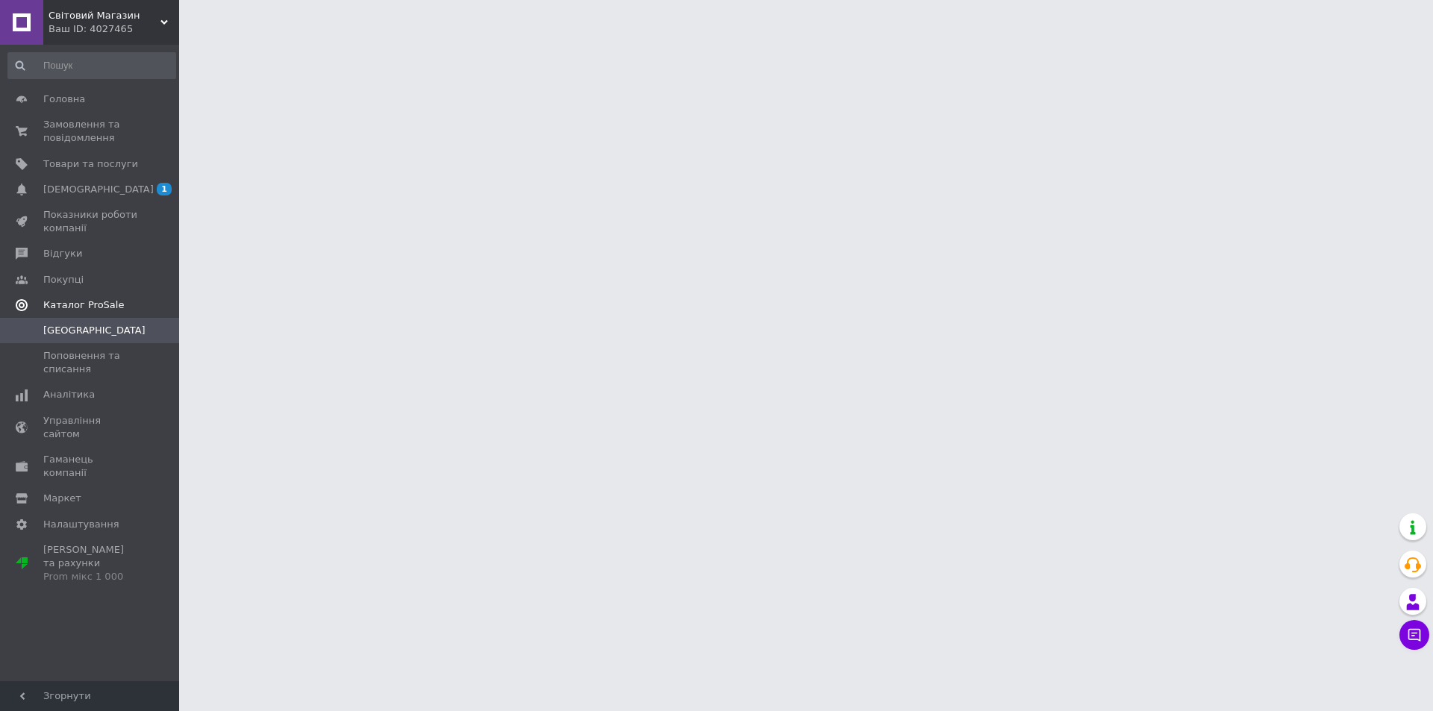
click at [85, 299] on span "Каталог ProSale" at bounding box center [83, 304] width 81 height 13
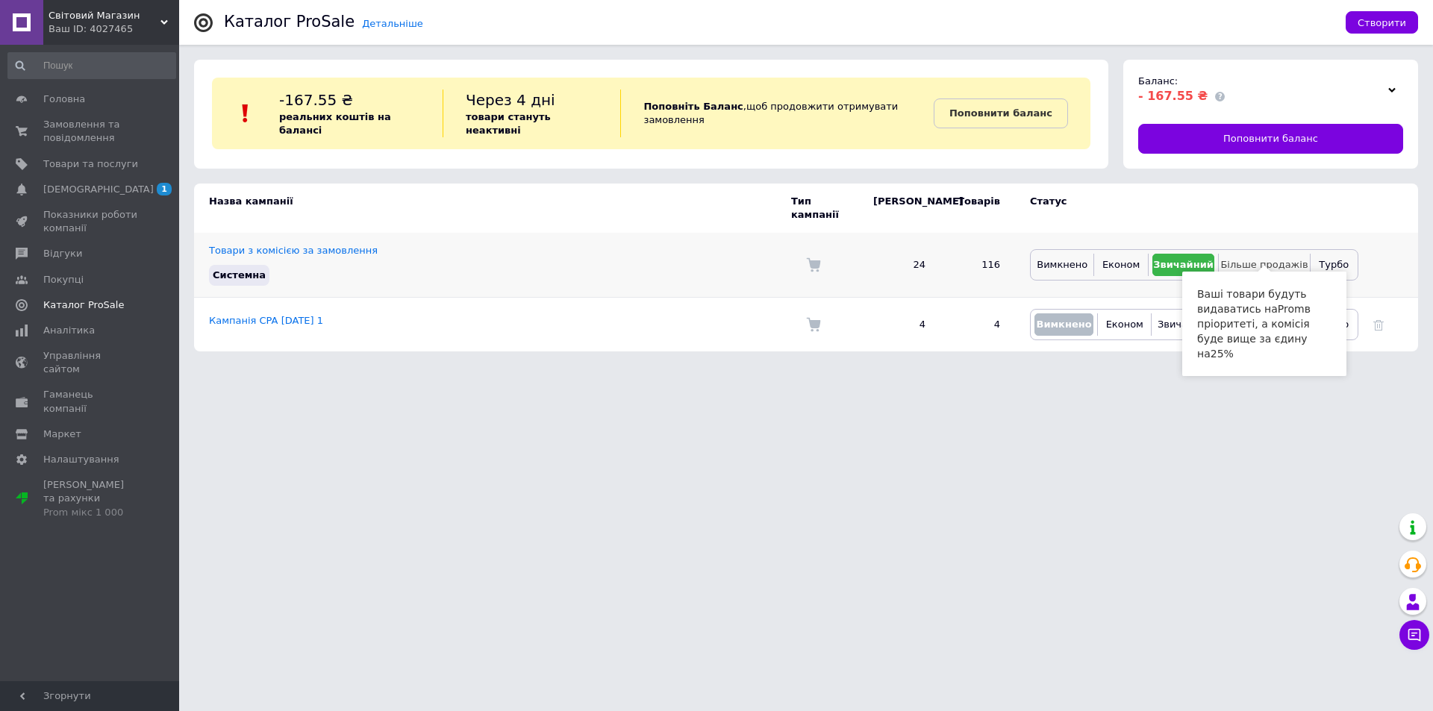
click at [1251, 259] on span "Більше продажів" at bounding box center [1263, 264] width 87 height 11
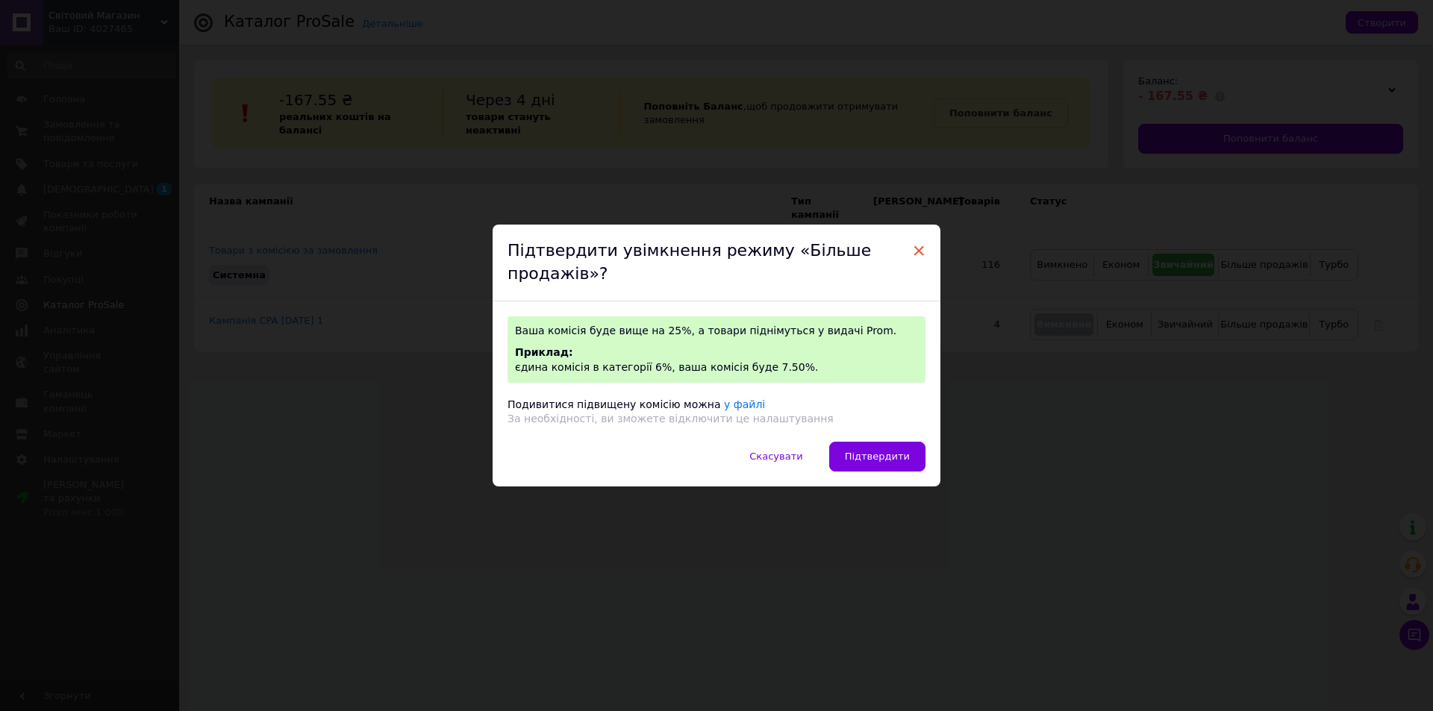
click at [912, 256] on span "×" at bounding box center [918, 250] width 13 height 25
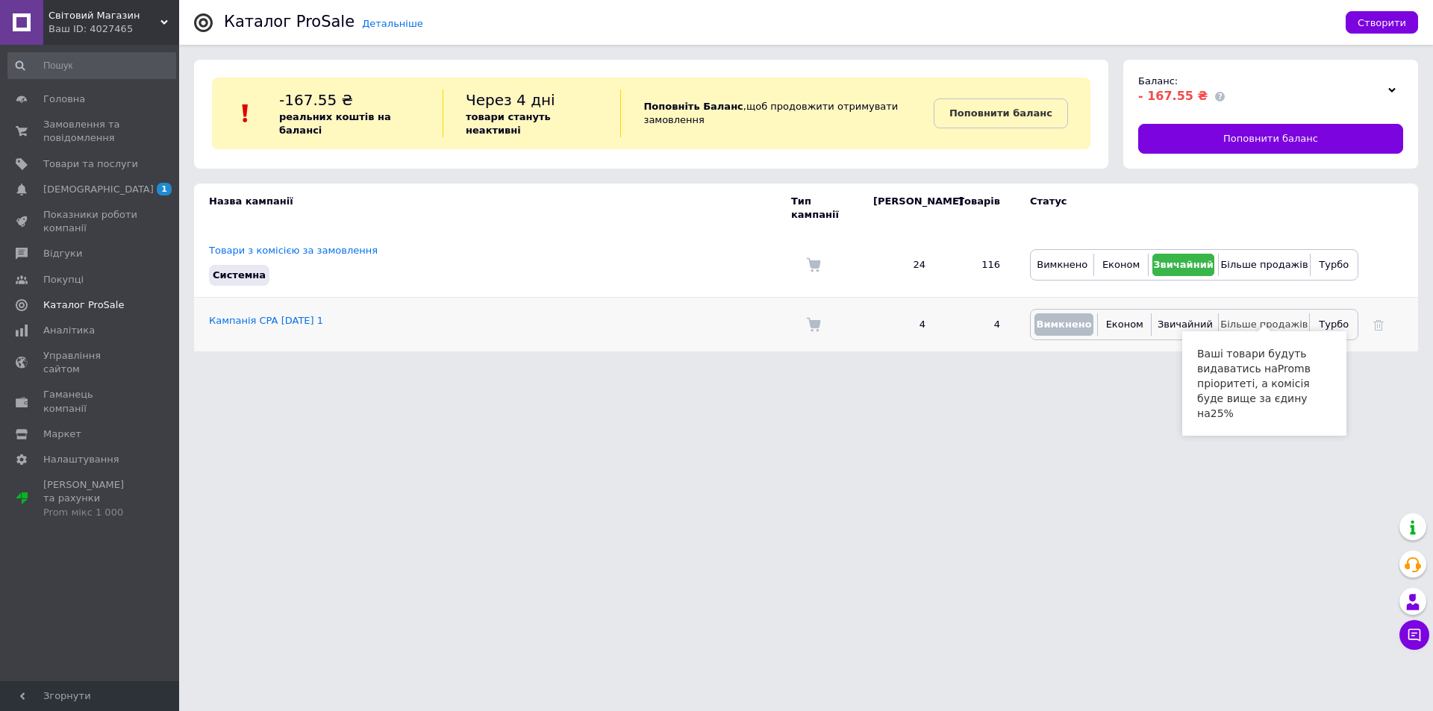
click at [1265, 319] on span "Більше продажів" at bounding box center [1263, 324] width 87 height 11
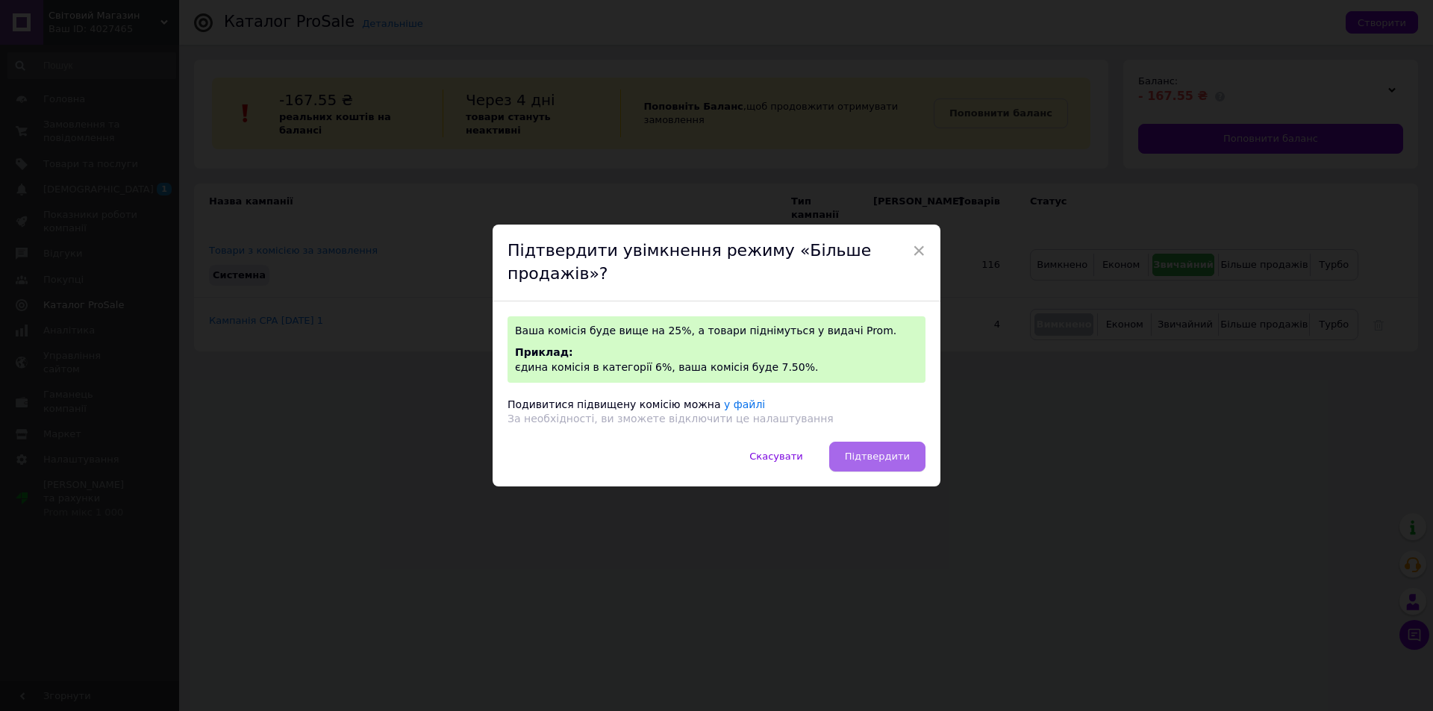
click at [885, 458] on span "Підтвердити" at bounding box center [877, 456] width 65 height 11
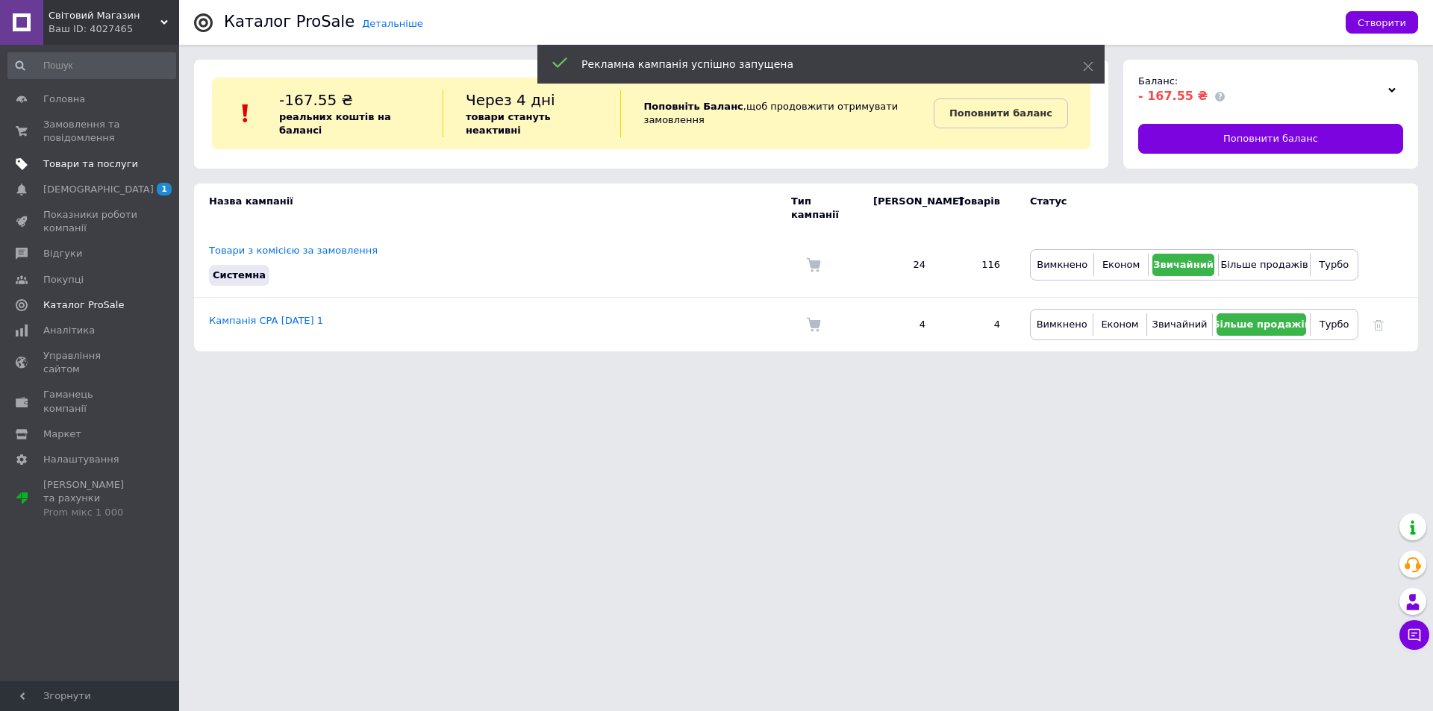
click at [84, 166] on span "Товари та послуги" at bounding box center [90, 163] width 95 height 13
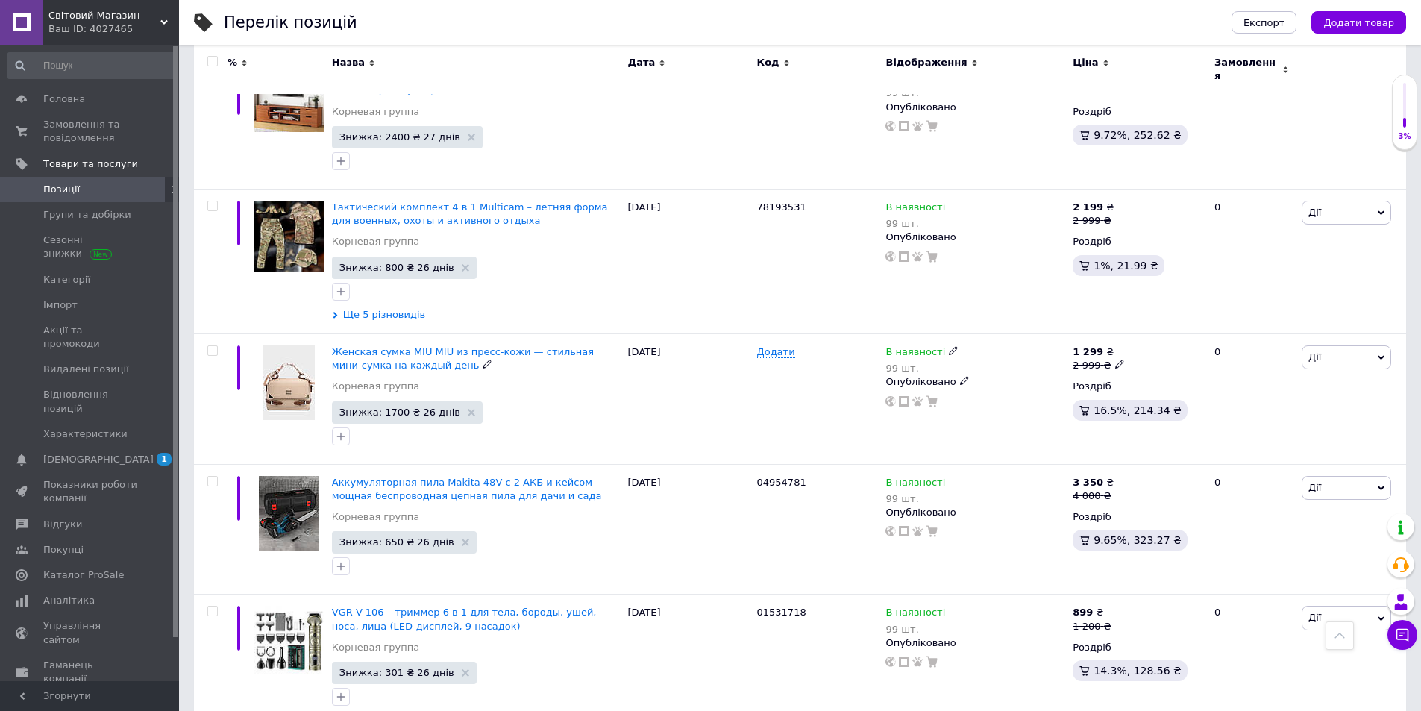
scroll to position [2397, 0]
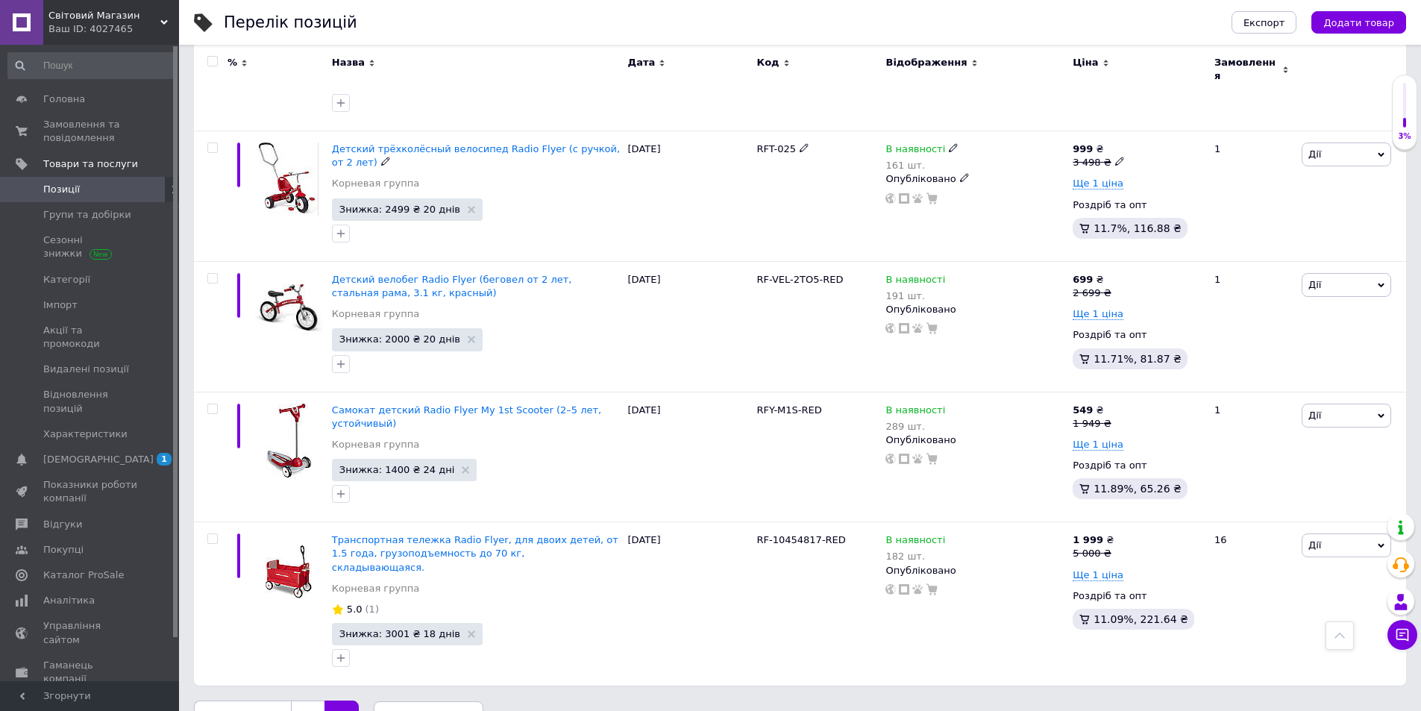
scroll to position [1527, 0]
